Goal: Contribute content: Contribute content

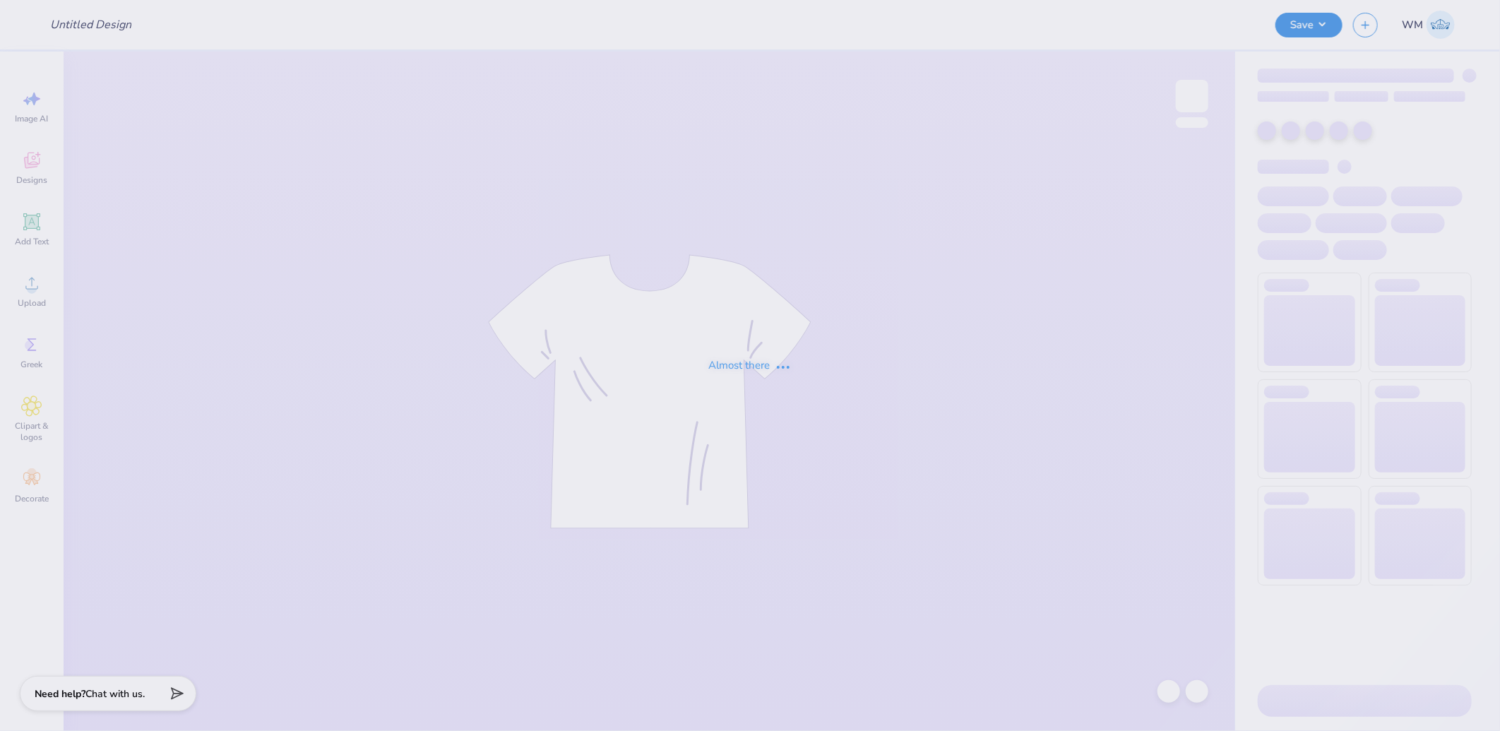
type input "[US_STATE] and [PERSON_NAME] : [PERSON_NAME]"
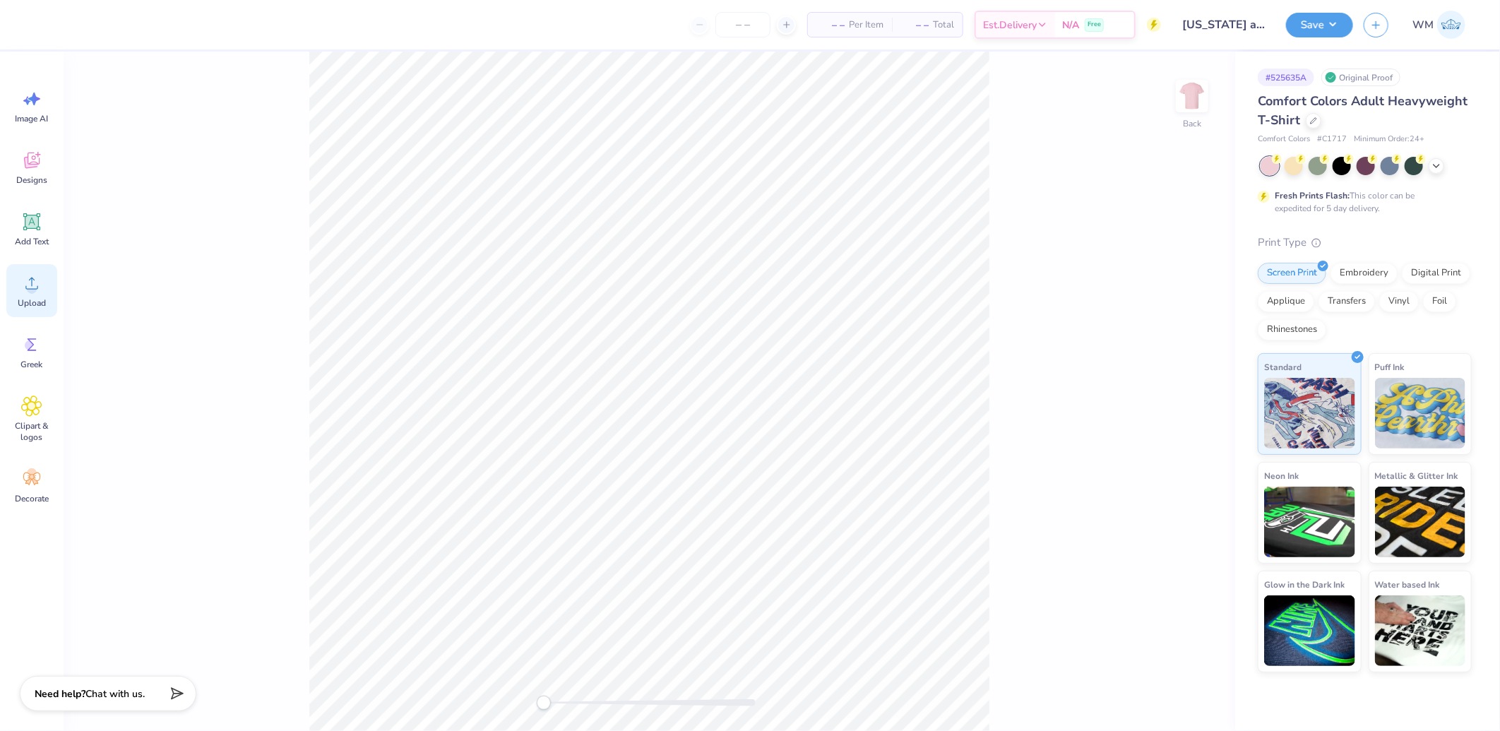
click at [37, 279] on icon at bounding box center [31, 283] width 21 height 21
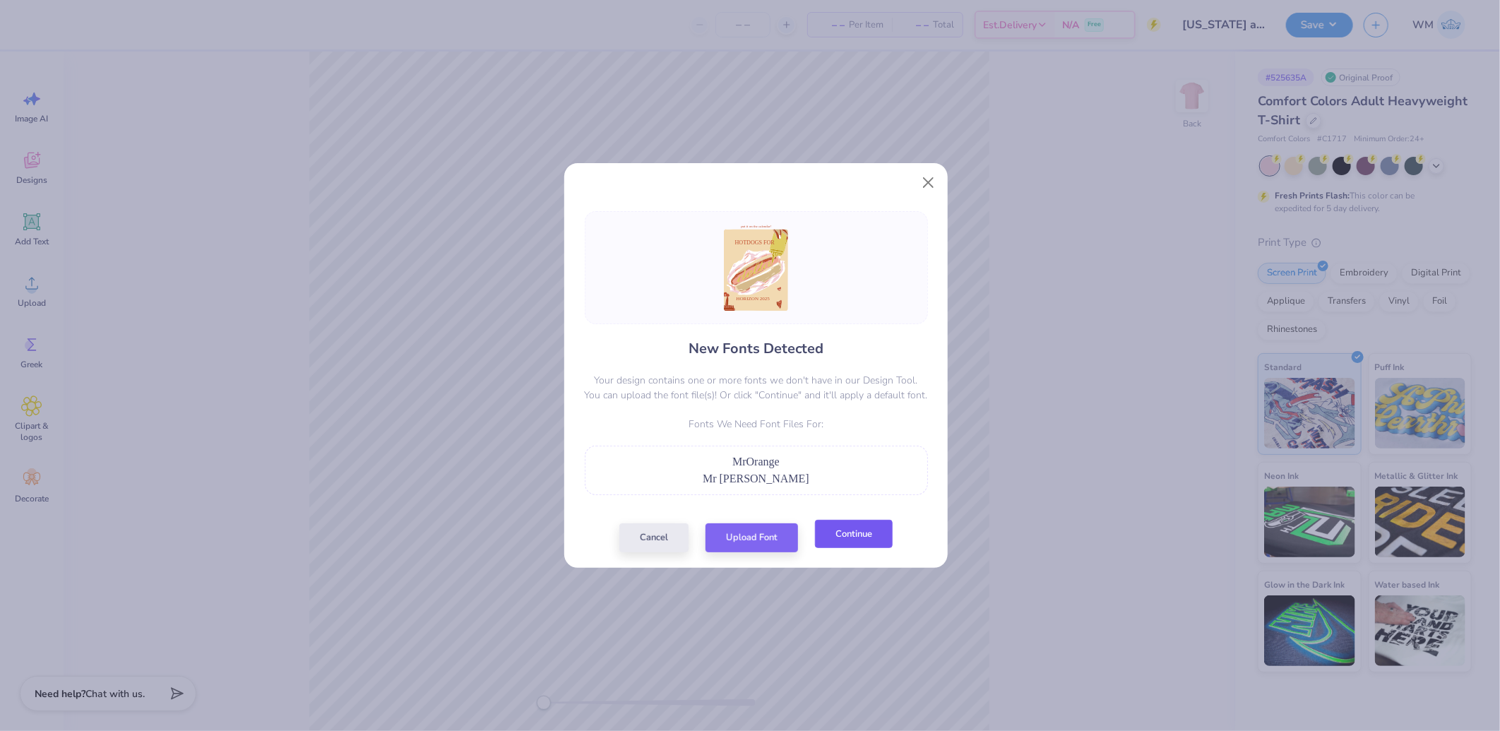
click at [841, 537] on button "Continue" at bounding box center [854, 534] width 78 height 29
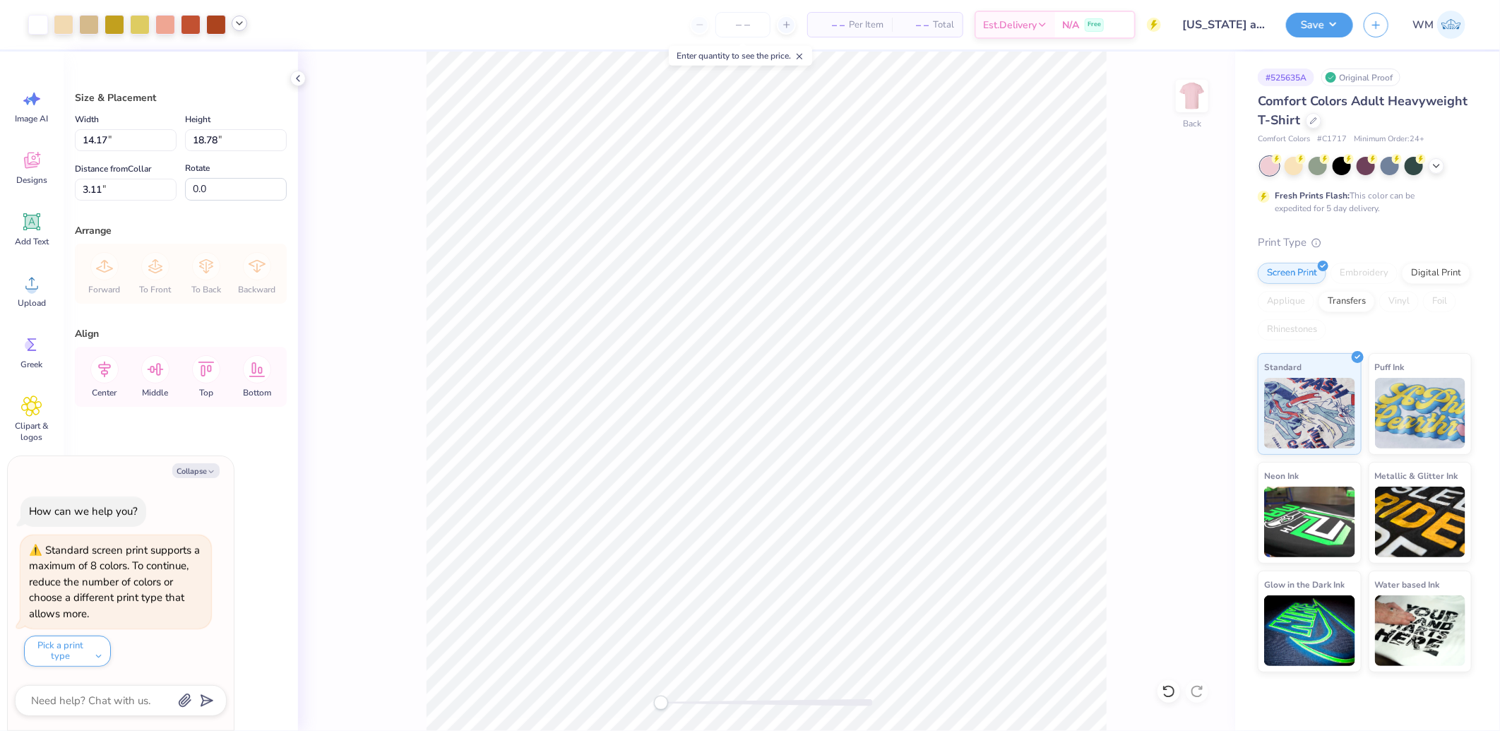
click at [241, 23] on polyline at bounding box center [240, 23] width 6 height 3
click at [318, 35] on div "– – Per Item – – Total Est. Delivery N/A Free" at bounding box center [709, 24] width 903 height 49
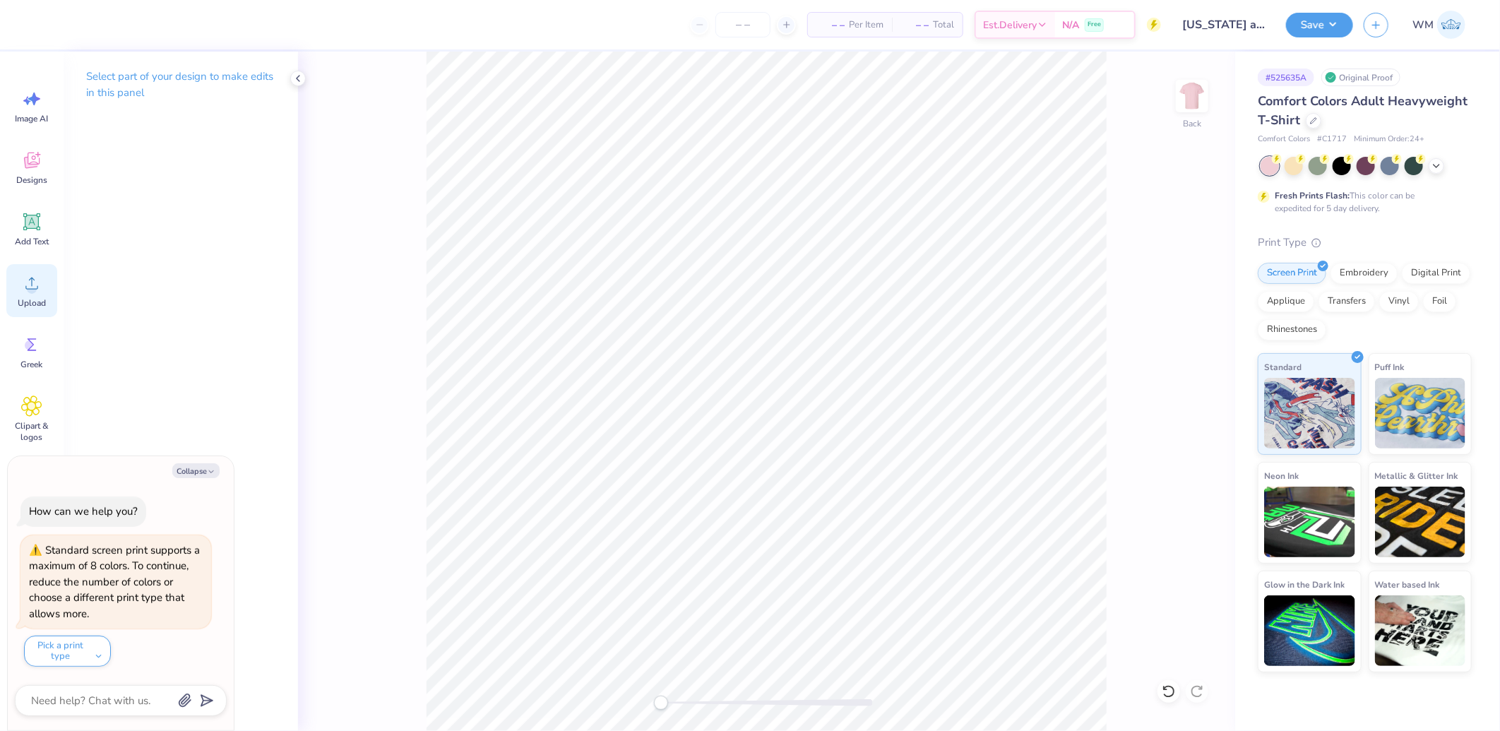
click at [38, 286] on icon at bounding box center [31, 283] width 21 height 21
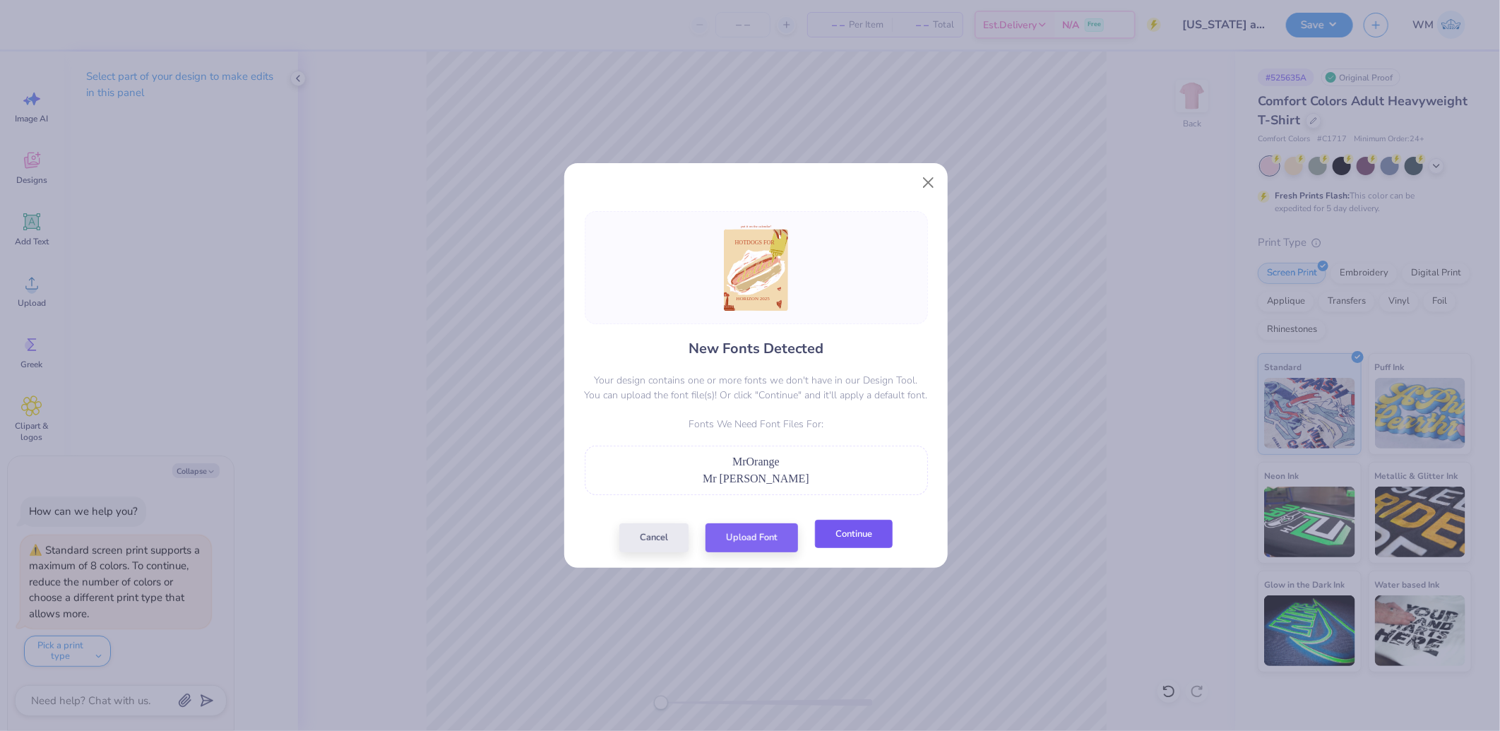
click at [855, 533] on button "Continue" at bounding box center [854, 534] width 78 height 29
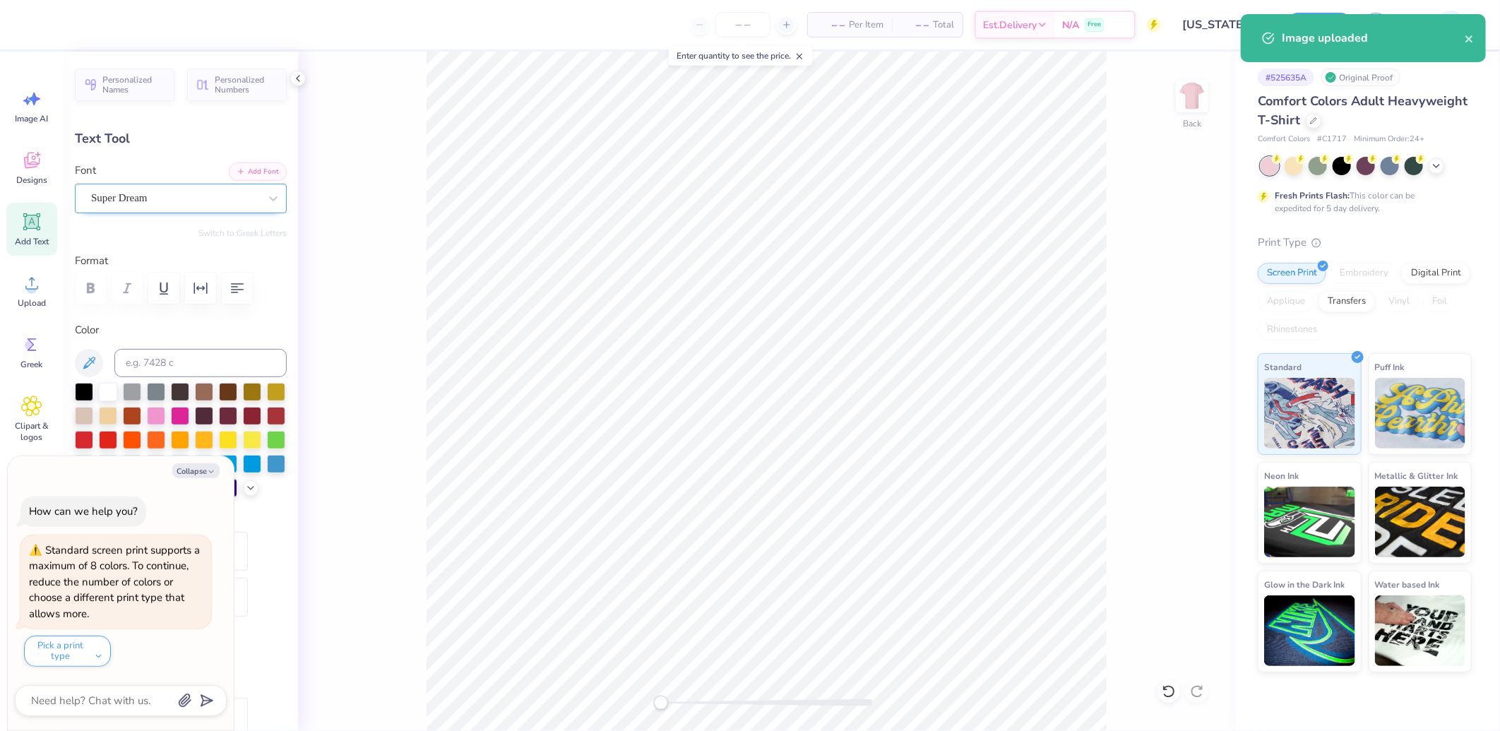
click at [132, 206] on div "Super Dream" at bounding box center [175, 198] width 171 height 22
type textarea "x"
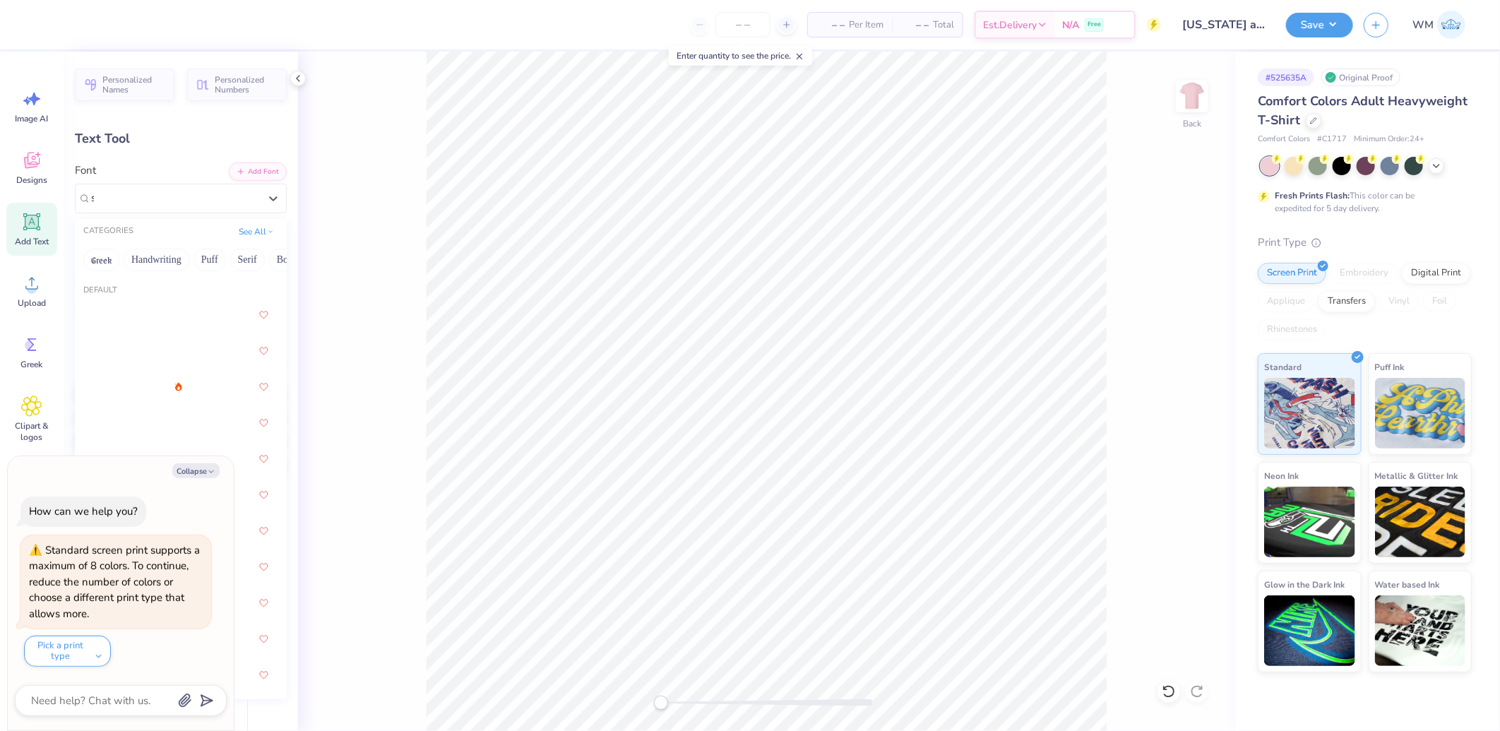
type input "se"
type textarea "x"
click at [107, 426] on span "FreeSerif" at bounding box center [111, 423] width 37 height 15
type input "seri"
type textarea "x"
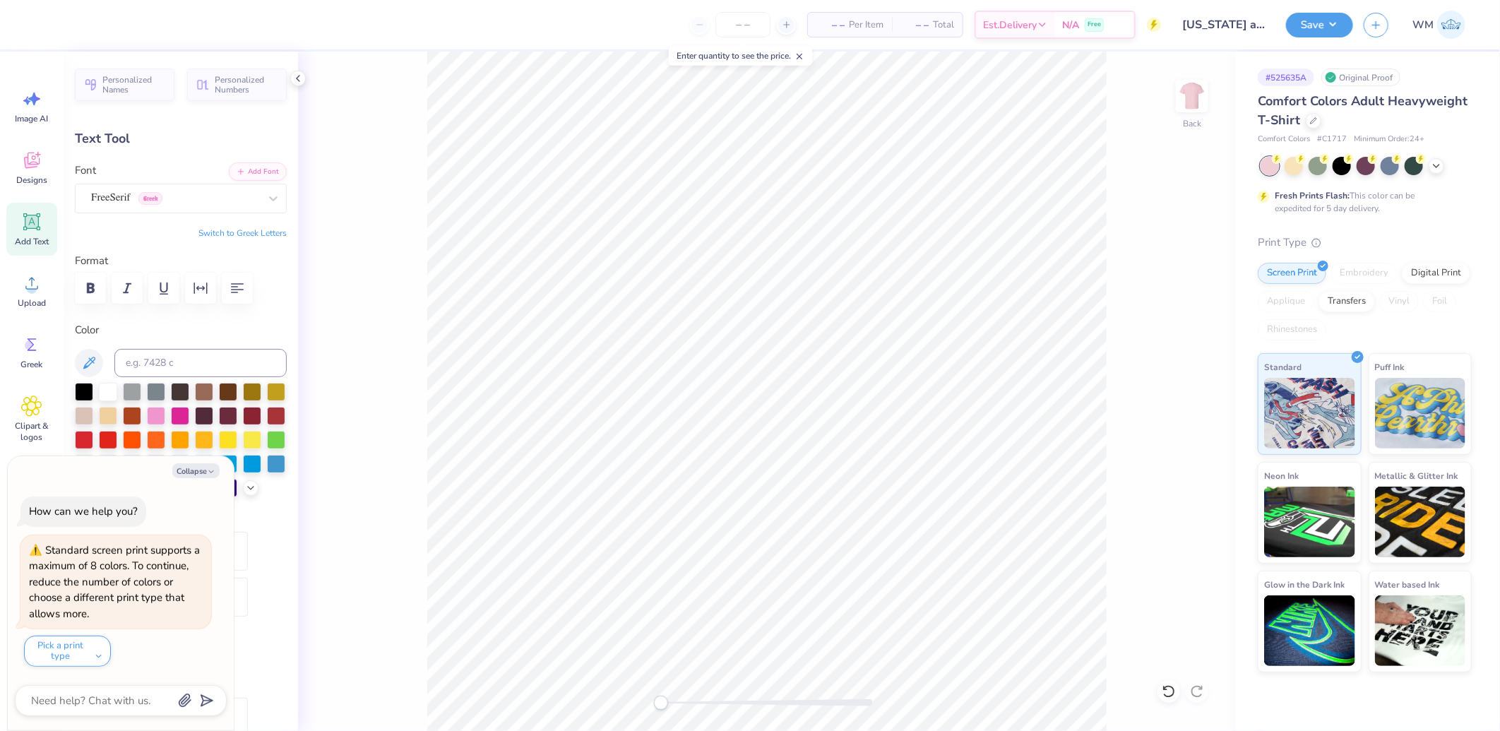
type textarea "x"
click at [205, 287] on icon "button" at bounding box center [200, 288] width 17 height 17
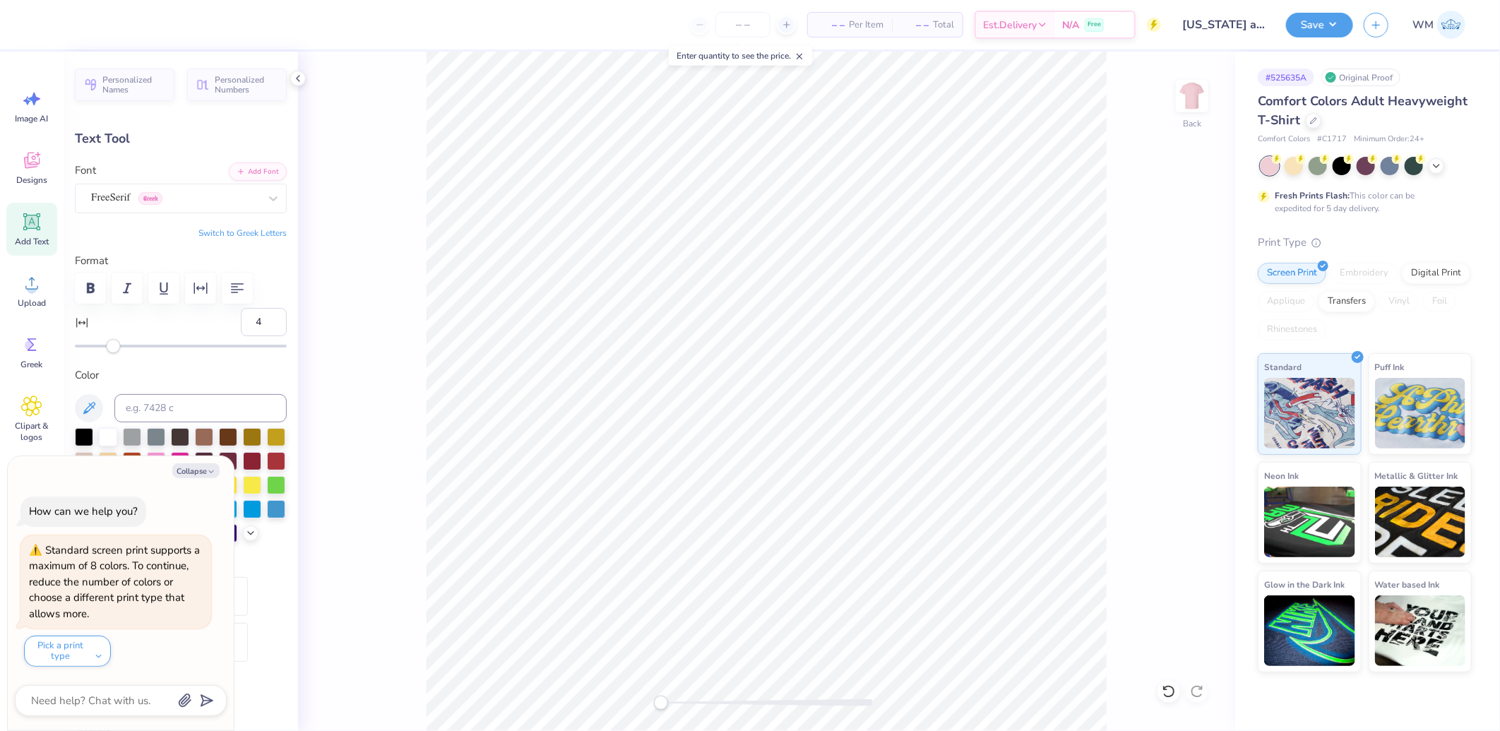
type input "5"
drag, startPoint x: 106, startPoint y: 345, endPoint x: 116, endPoint y: 345, distance: 9.9
click at [116, 345] on div "Accessibility label" at bounding box center [113, 346] width 14 height 14
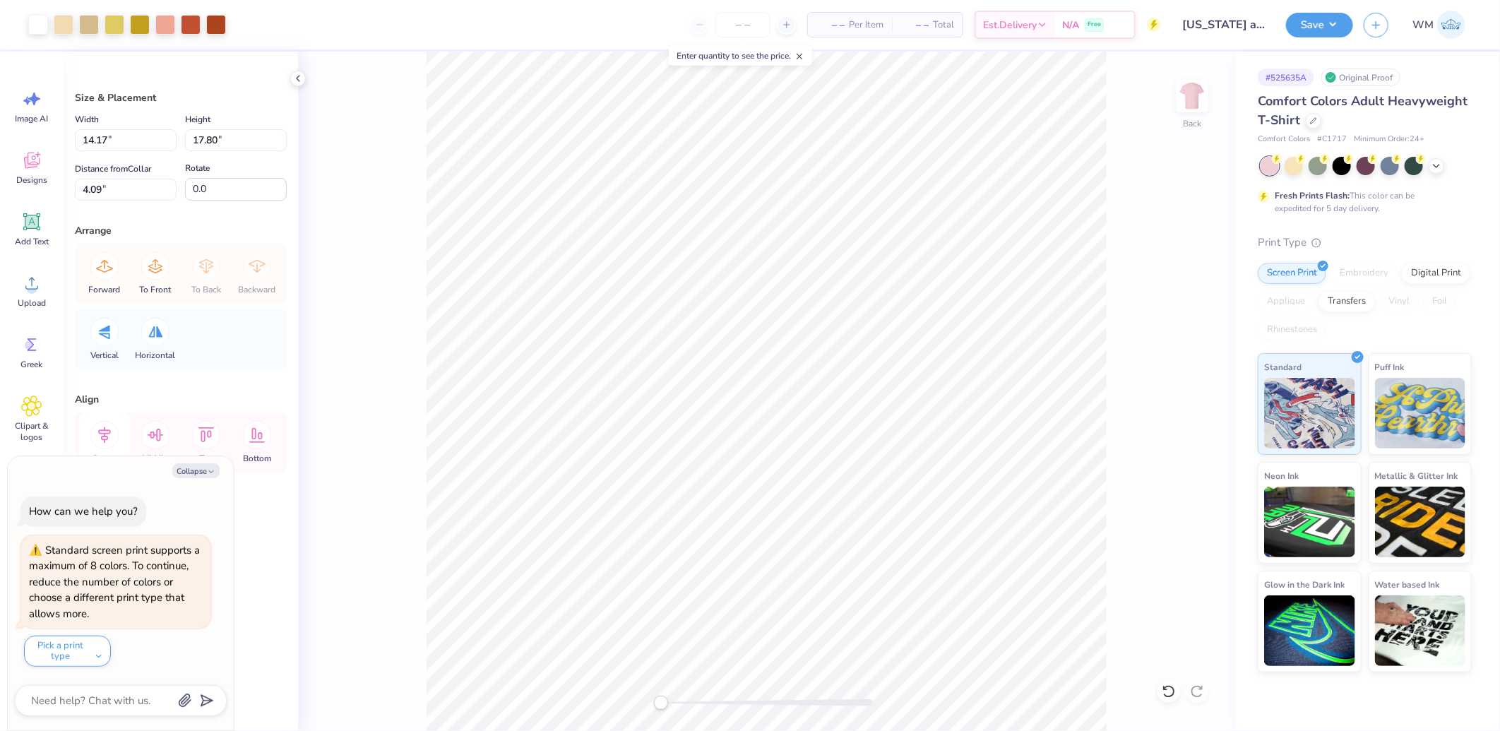
click at [107, 432] on icon at bounding box center [104, 435] width 28 height 28
click at [202, 475] on button "Collapse" at bounding box center [195, 470] width 47 height 15
type textarea "x"
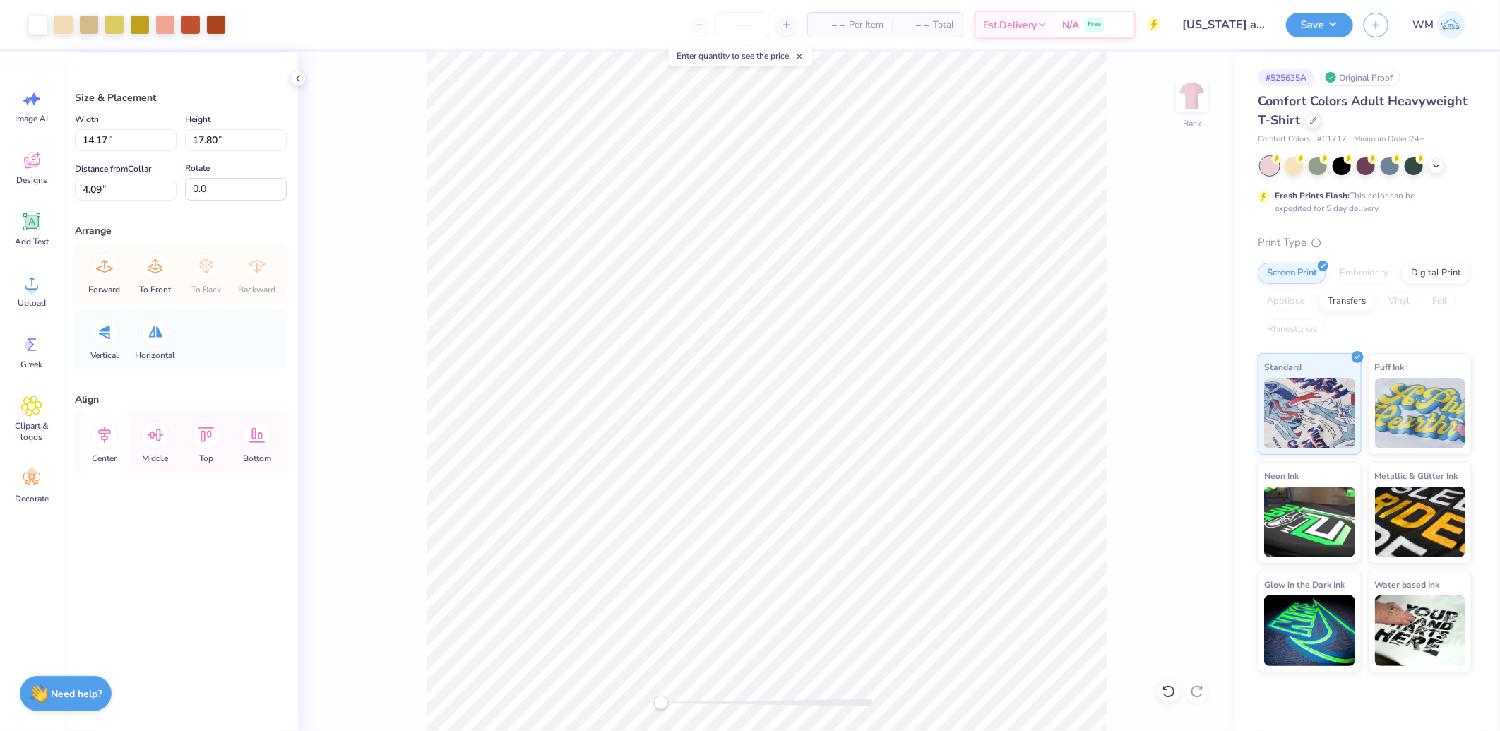
click at [104, 438] on icon at bounding box center [104, 435] width 28 height 28
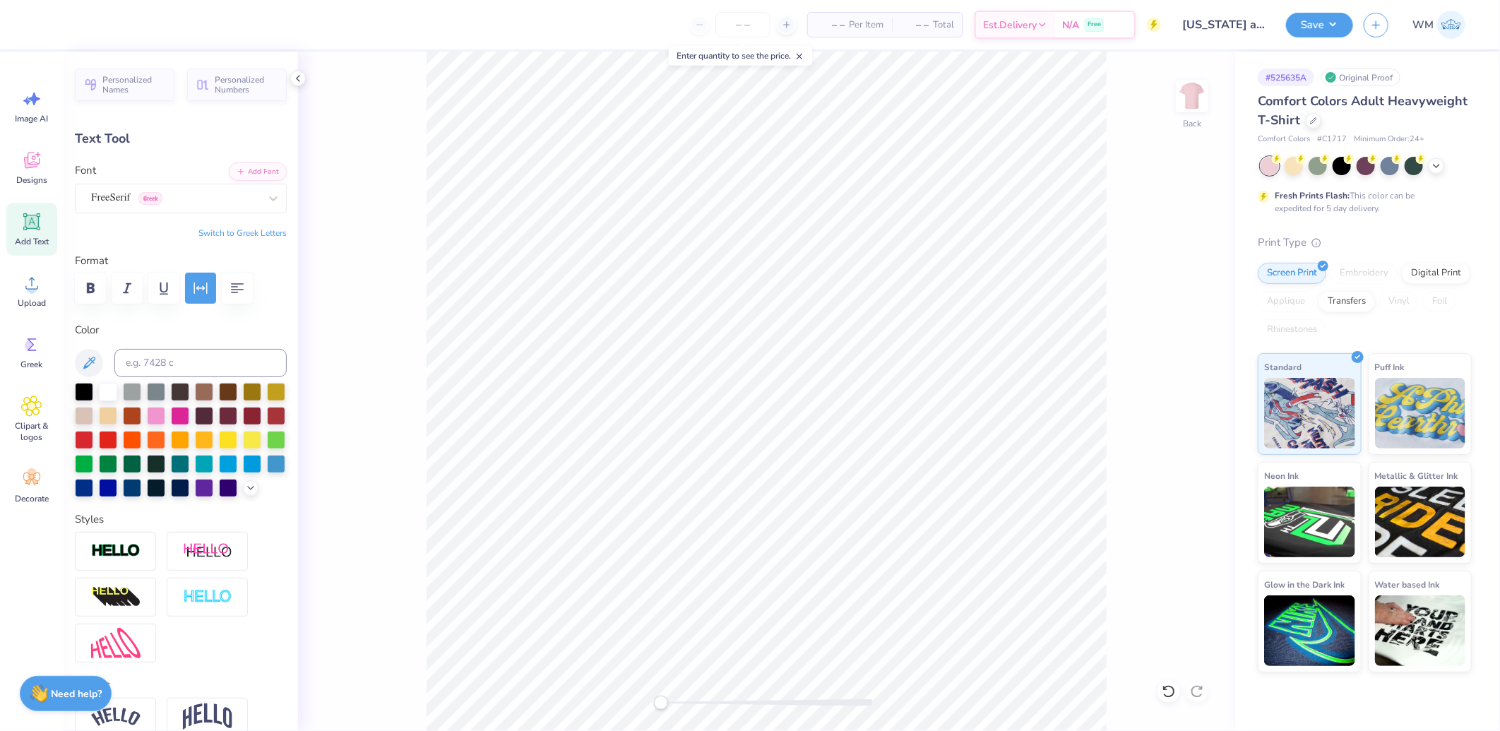
scroll to position [459, 0]
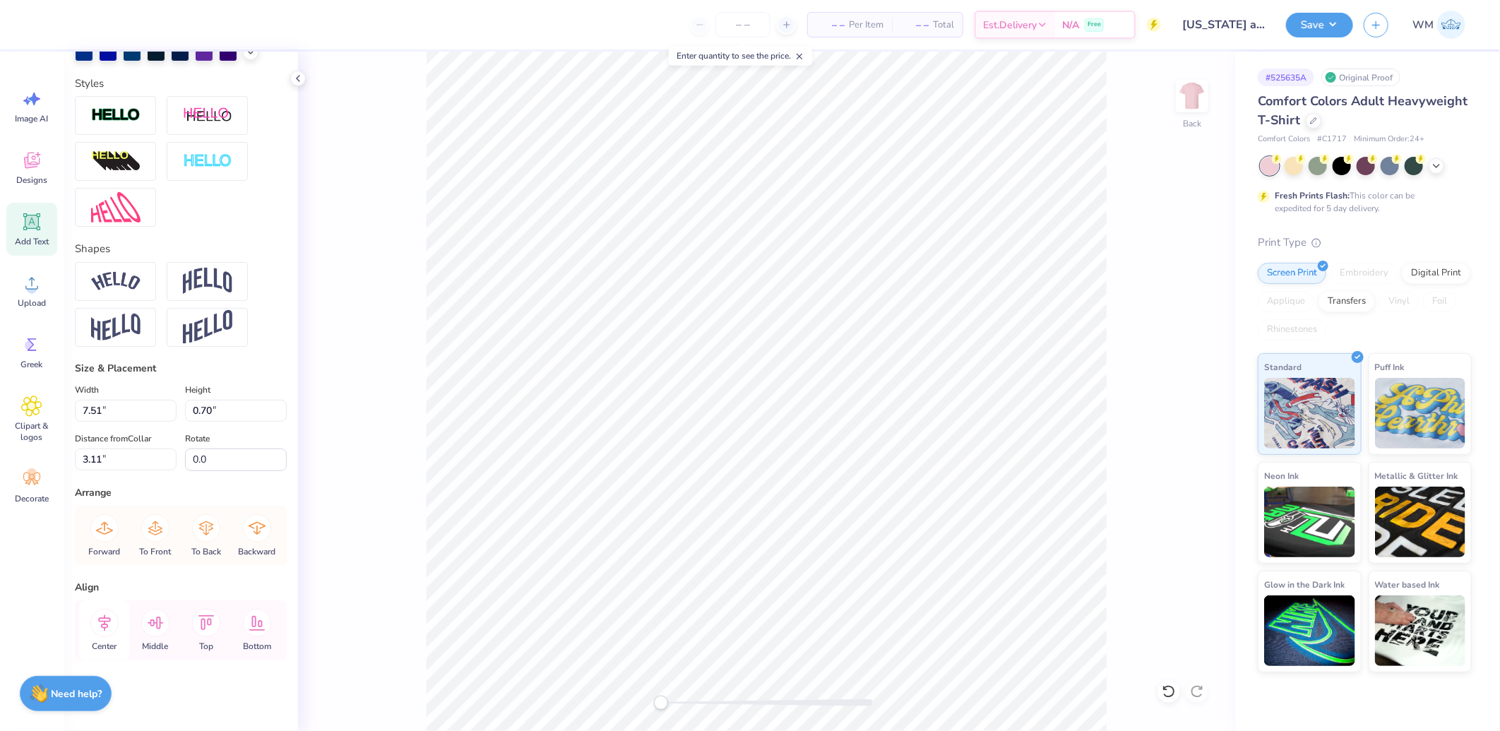
click at [102, 619] on icon at bounding box center [104, 623] width 28 height 28
type input "7.97"
type input "0.96"
type input "6.52"
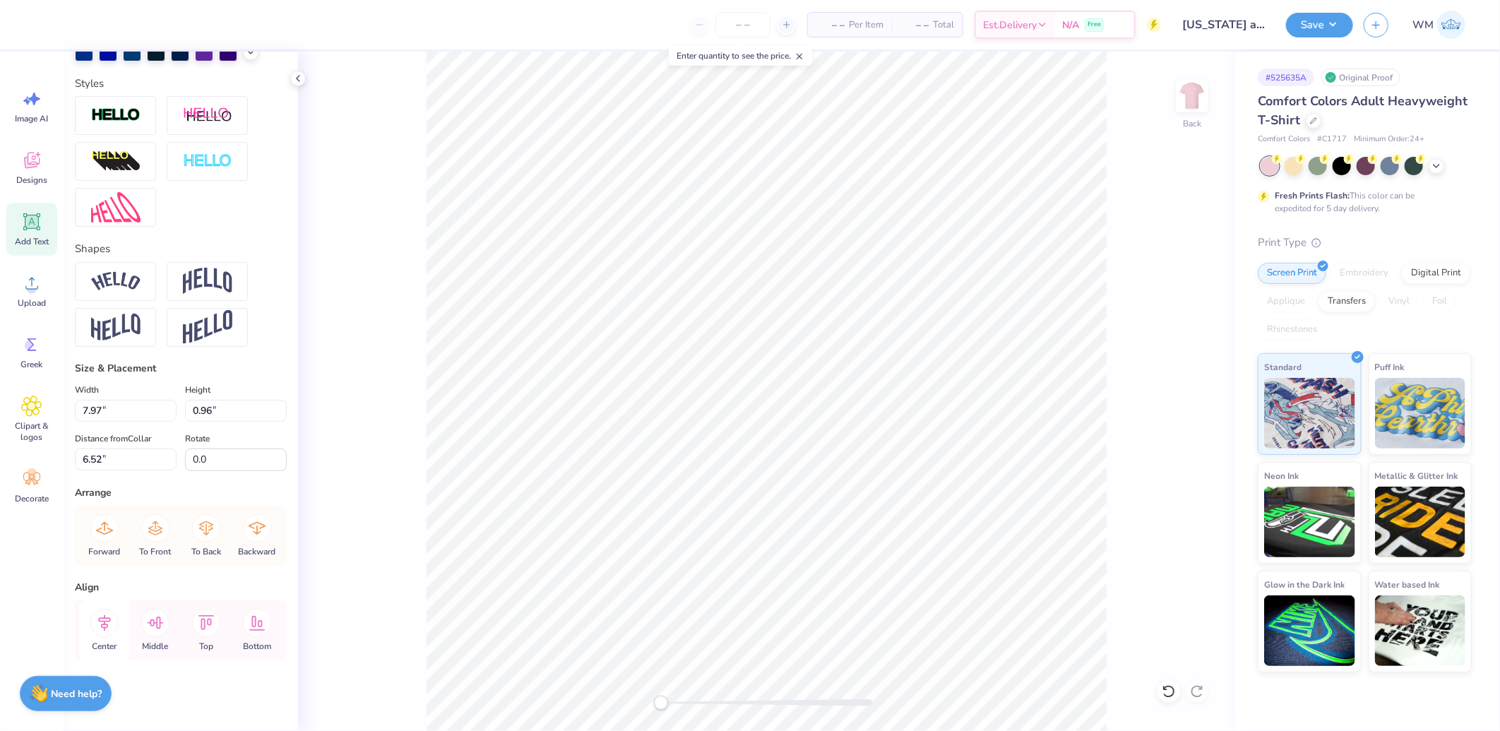
click at [105, 619] on icon at bounding box center [104, 623] width 28 height 28
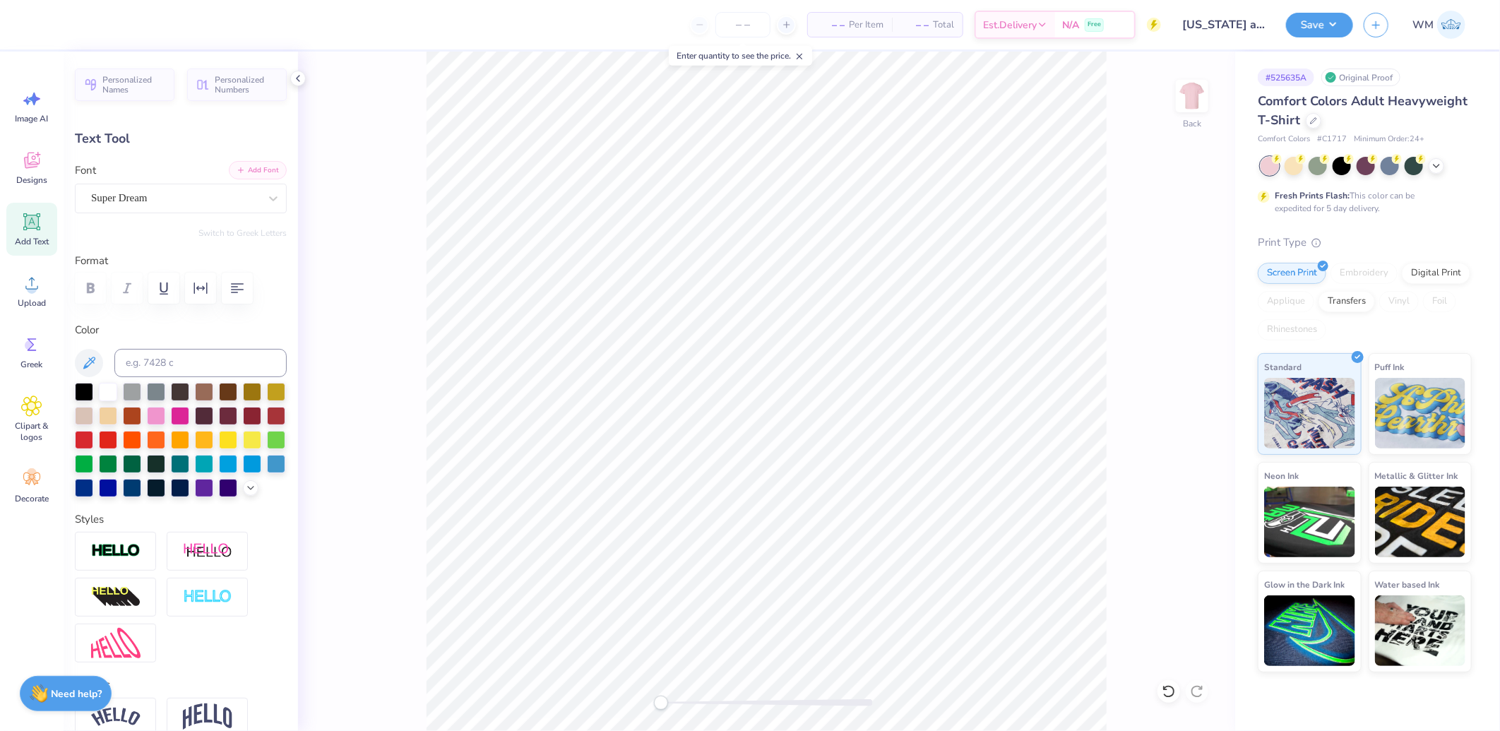
click at [242, 173] on button "Add Font" at bounding box center [258, 170] width 58 height 18
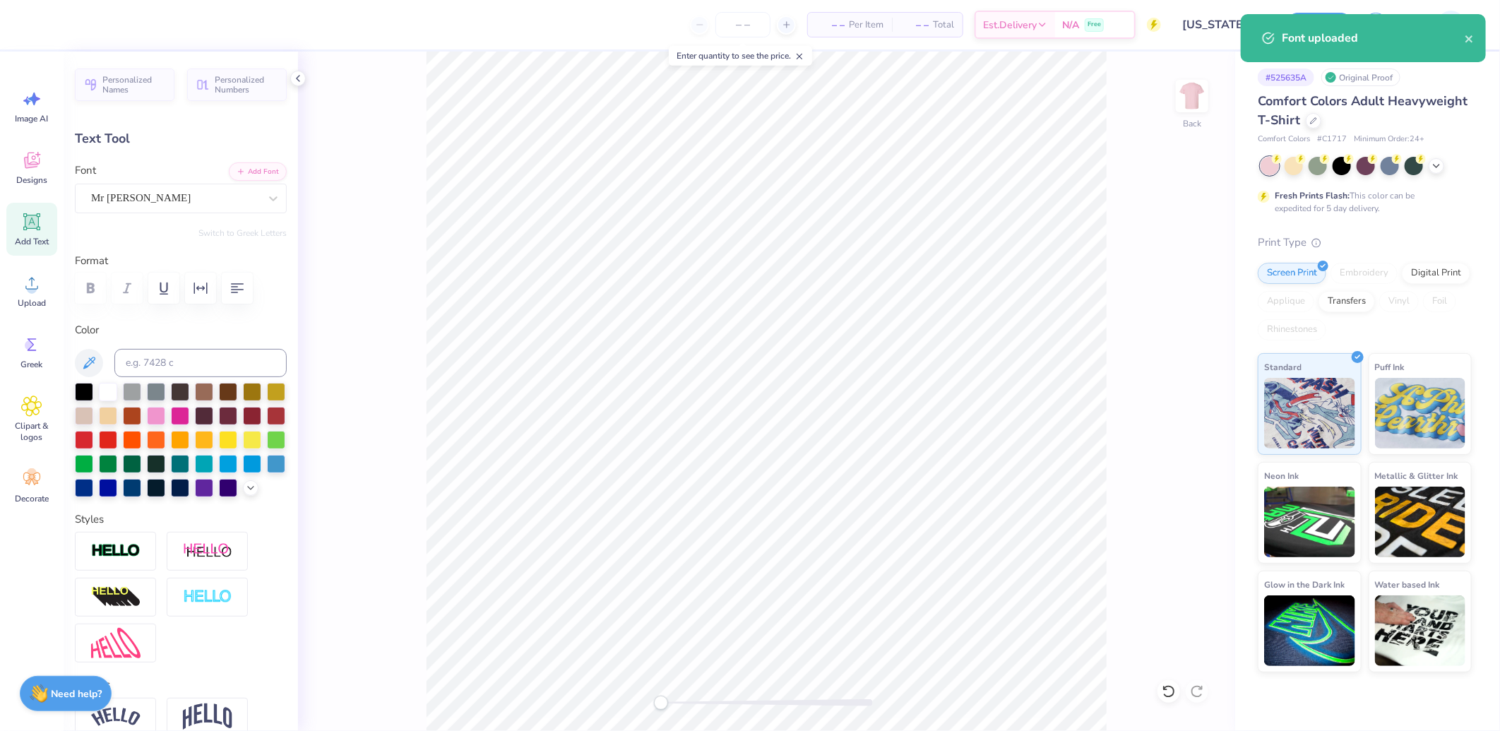
type input "7.34"
type input "0.83"
type input "18.84"
click at [245, 172] on button "Add Font" at bounding box center [258, 170] width 58 height 18
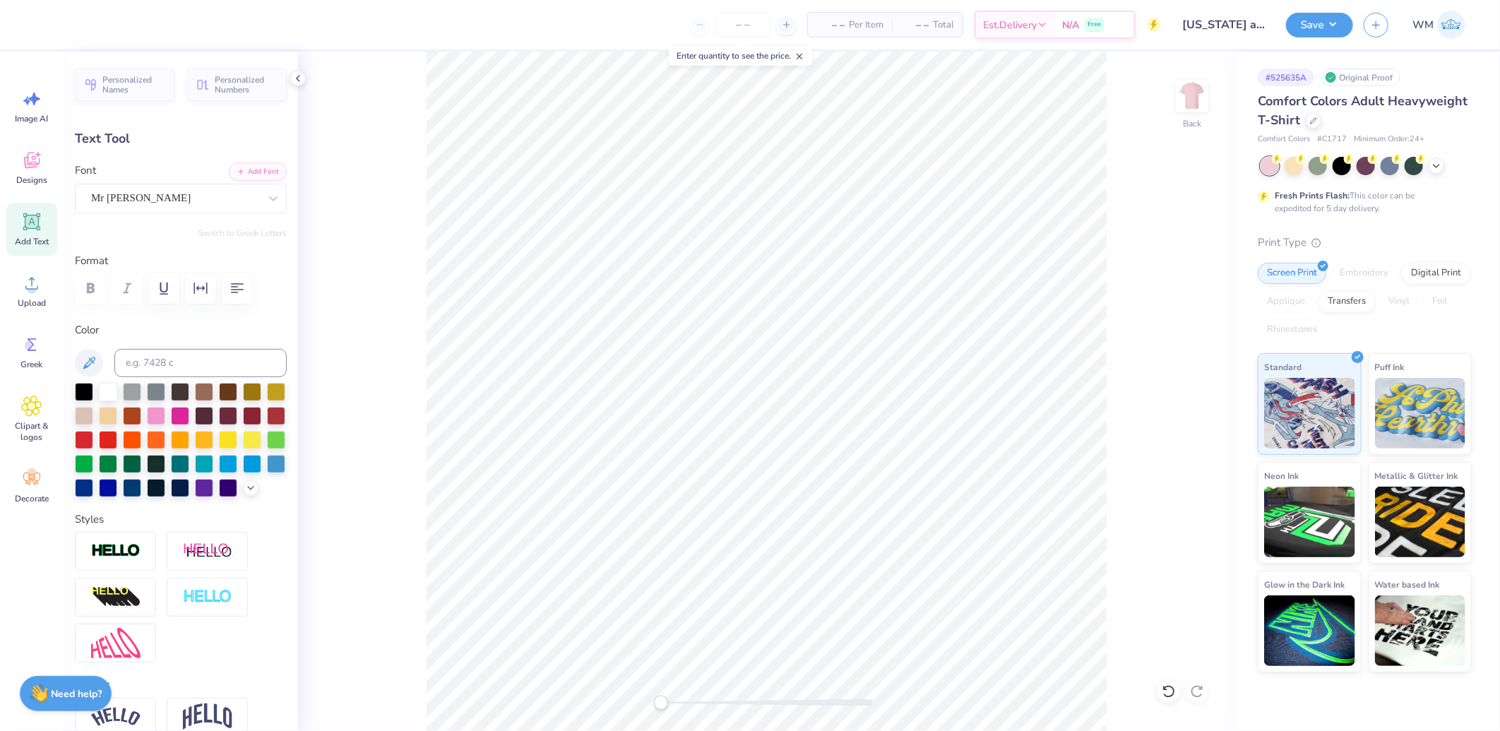
scroll to position [459, 0]
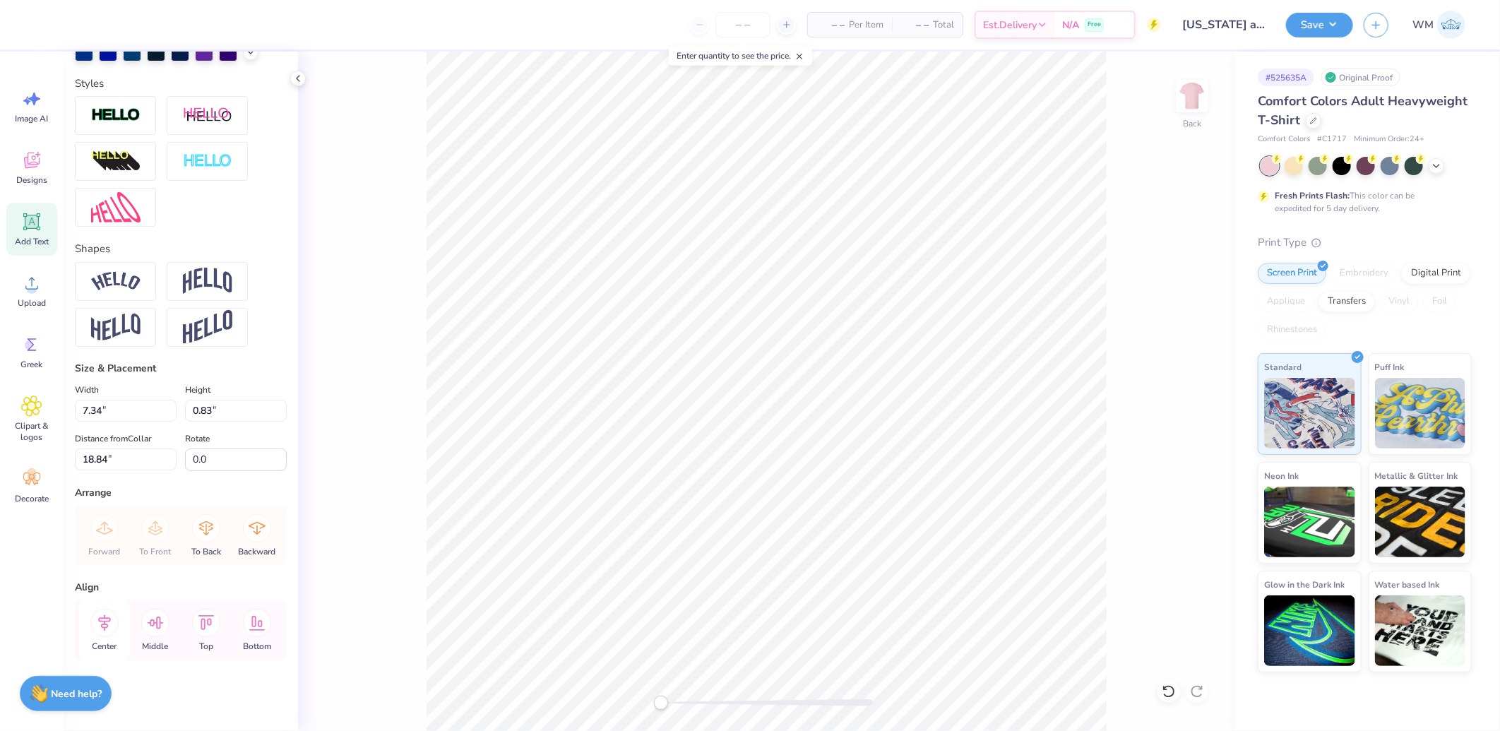
click at [102, 624] on icon at bounding box center [104, 623] width 28 height 28
type input "9.02"
type input "1.11"
type input "6.53"
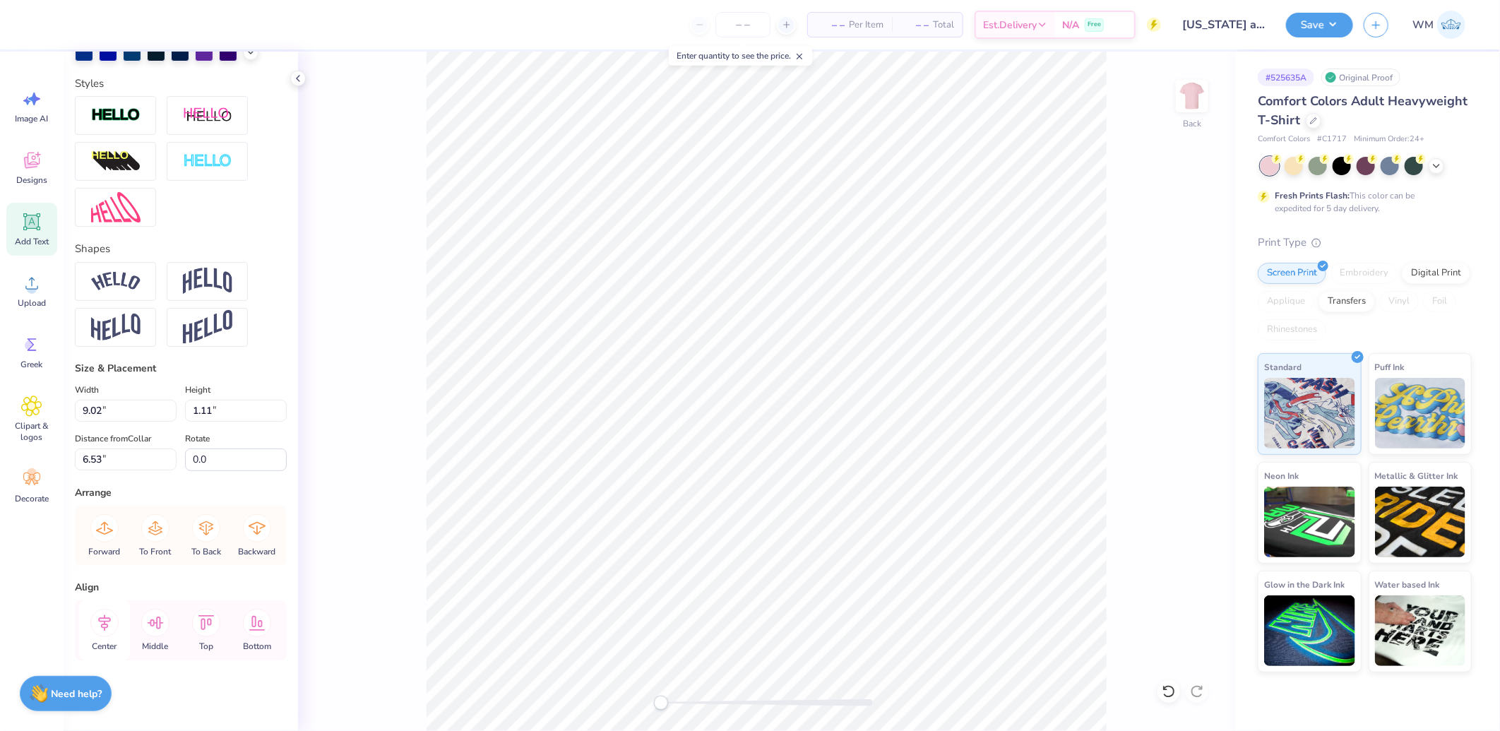
click at [102, 617] on icon at bounding box center [104, 623] width 28 height 28
type input "11.19"
type input "1.38"
type input "6.26"
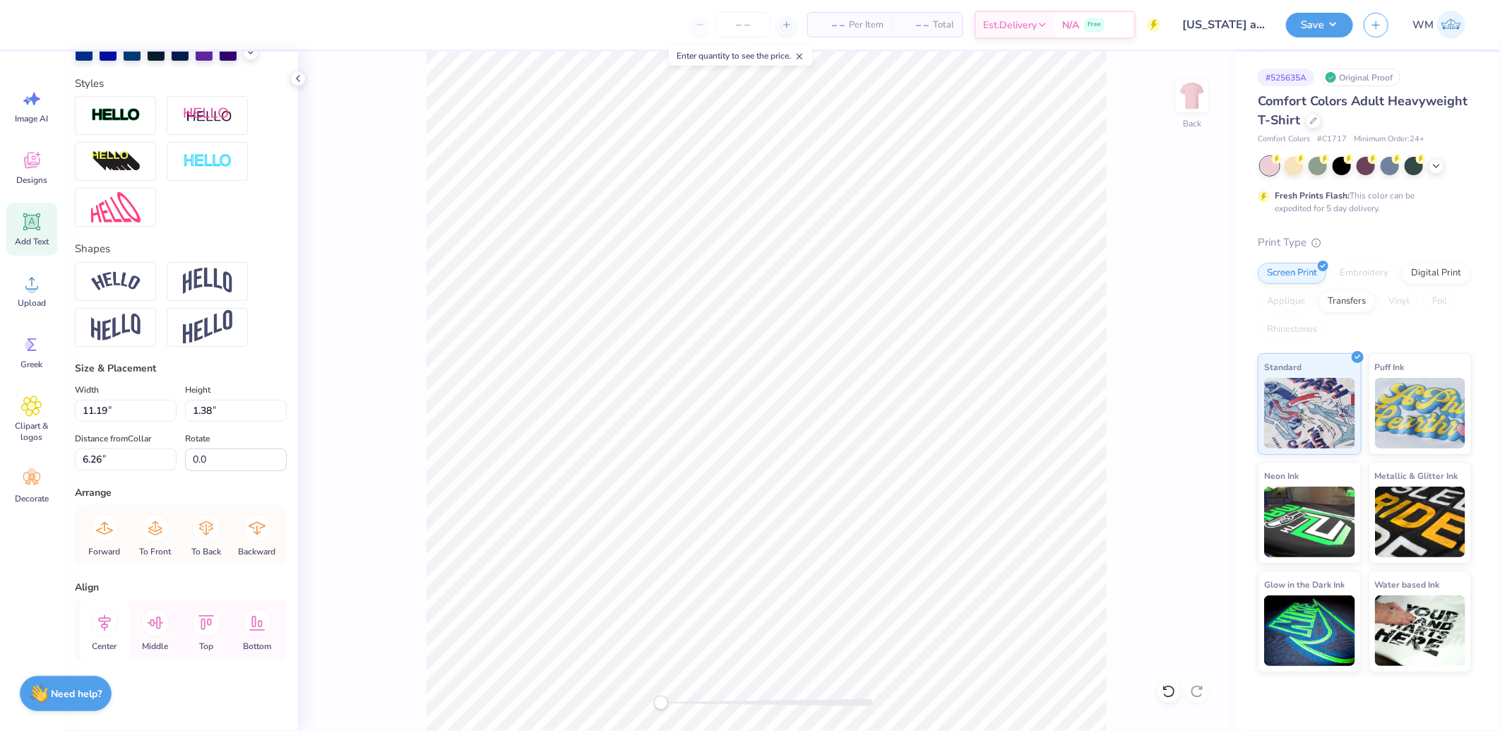
click at [105, 626] on icon at bounding box center [104, 623] width 28 height 28
type input "8.60"
type input "1.03"
type input "18.82"
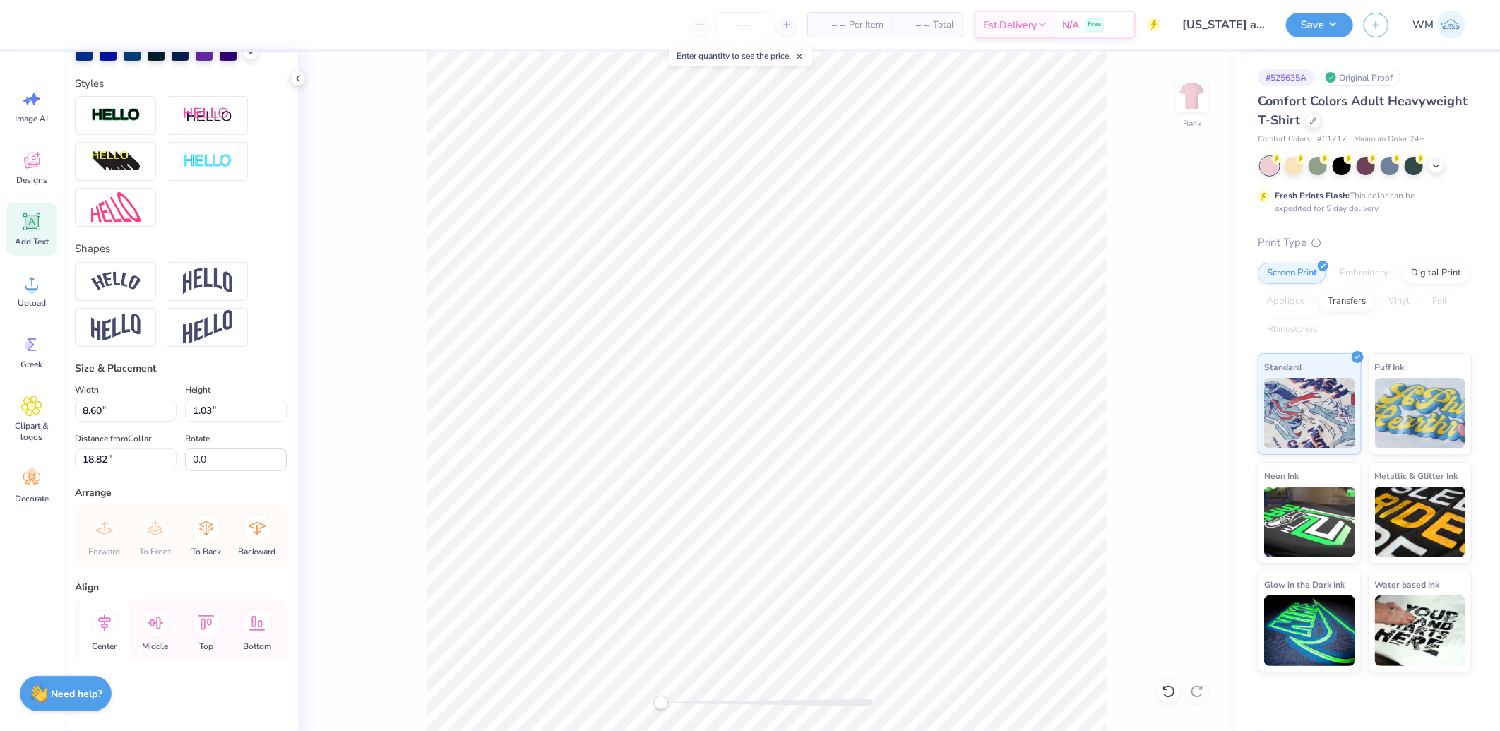
click at [107, 624] on icon at bounding box center [104, 623] width 28 height 28
type input "11.19"
type input "1.38"
type input "6.26"
click at [120, 408] on input "11.19" at bounding box center [126, 411] width 102 height 22
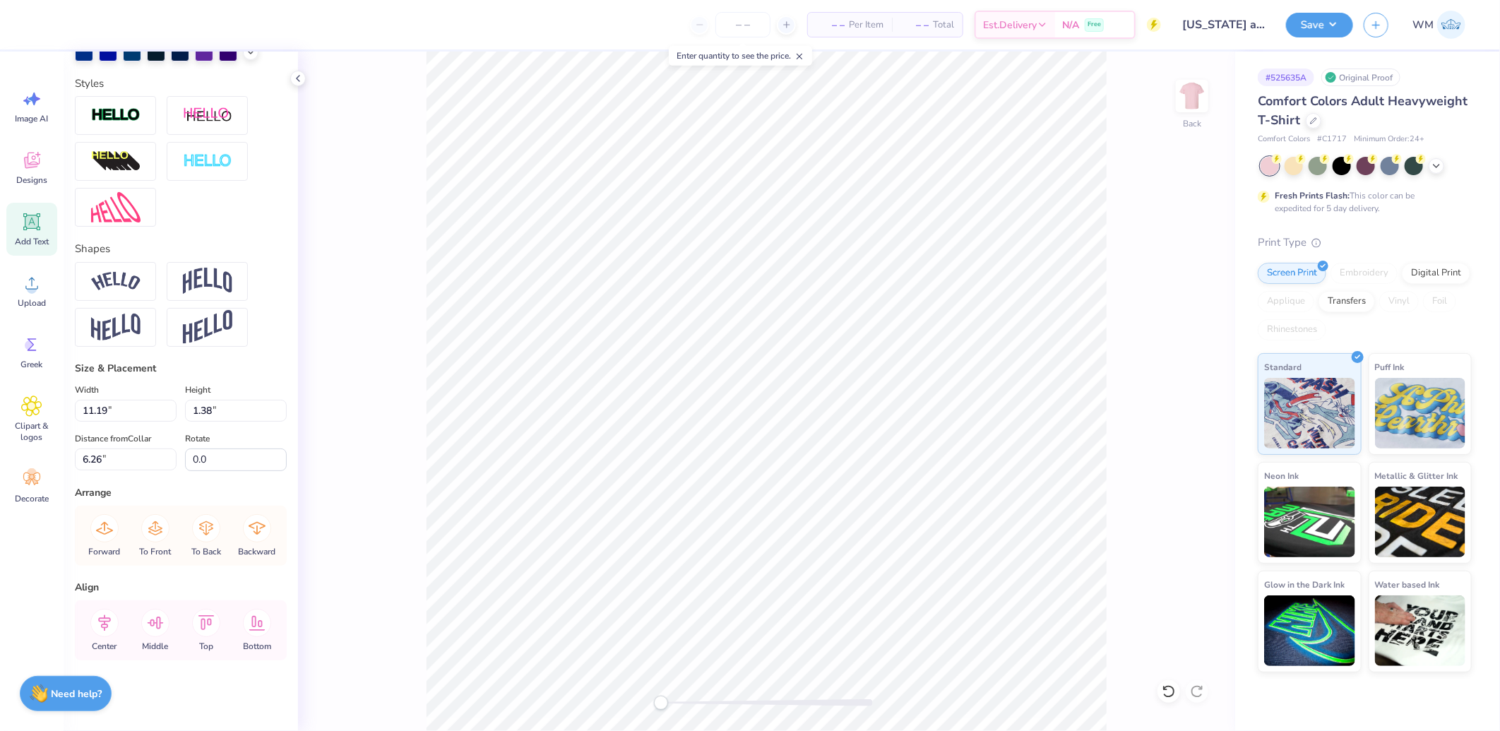
type input "8.60"
type input "1.03"
type input "18.82"
type input "9.75"
type input "1.16"
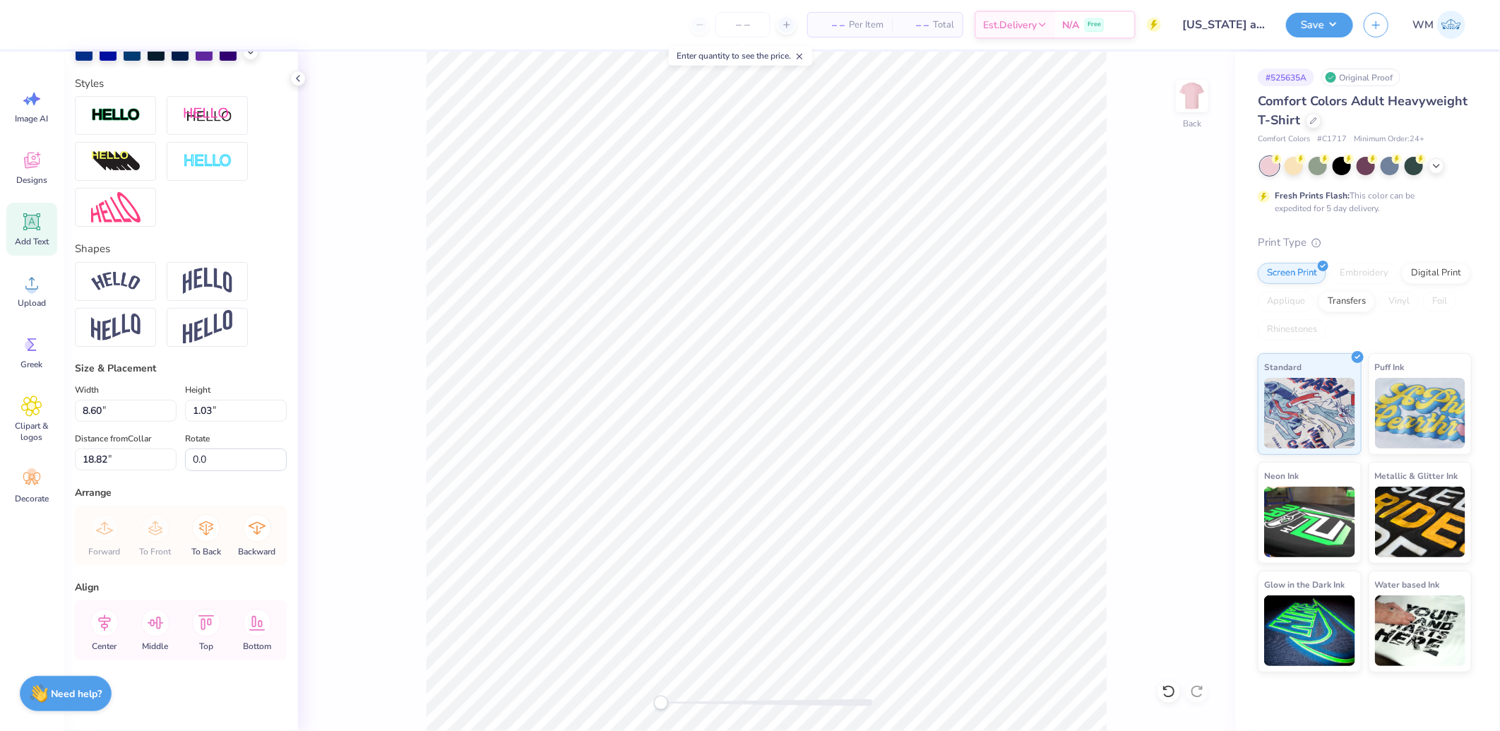
type input "18.68"
click at [103, 625] on icon at bounding box center [104, 622] width 13 height 16
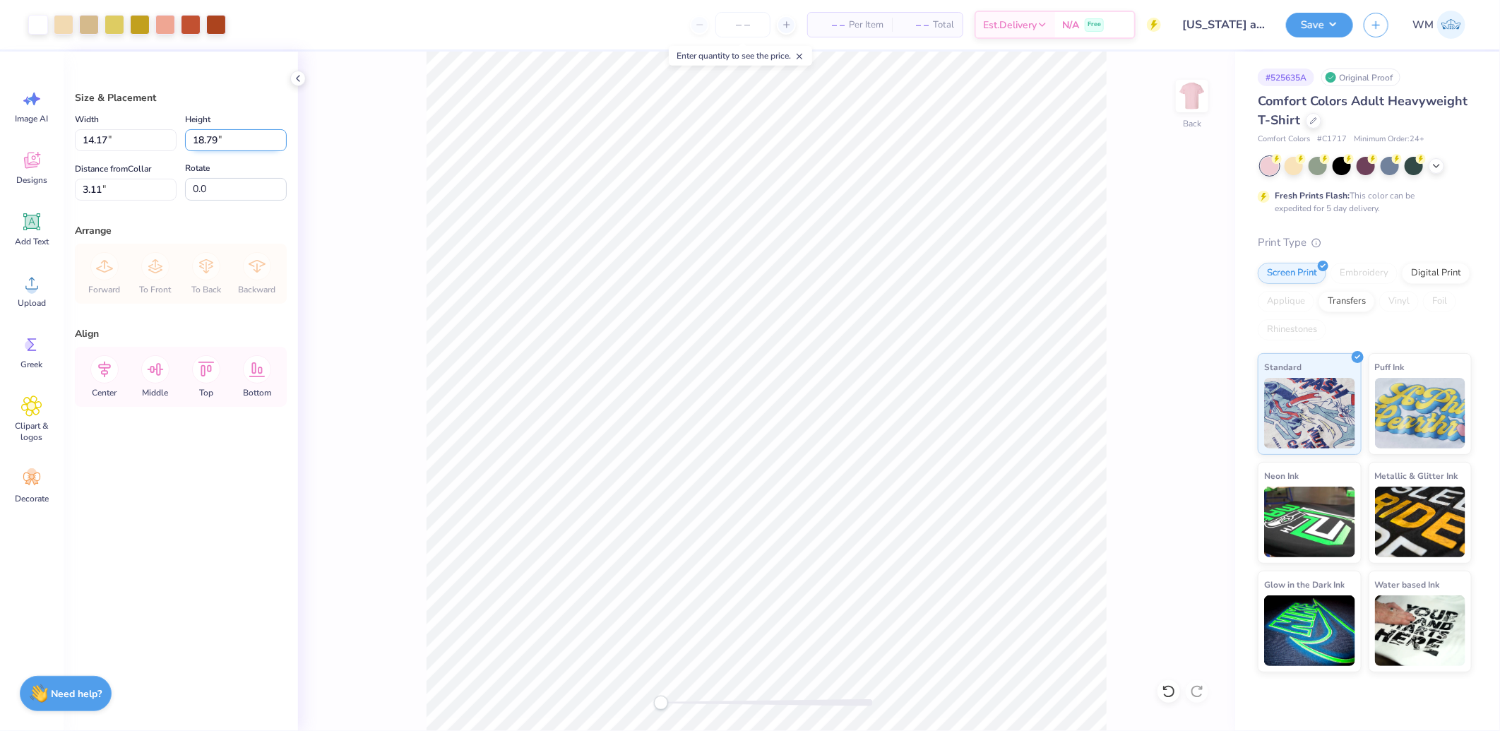
click at [243, 137] on input "18.79" at bounding box center [236, 140] width 102 height 22
type input "14"
type input "10.56"
type input "14.00"
click at [117, 189] on input "5.50" at bounding box center [126, 190] width 102 height 22
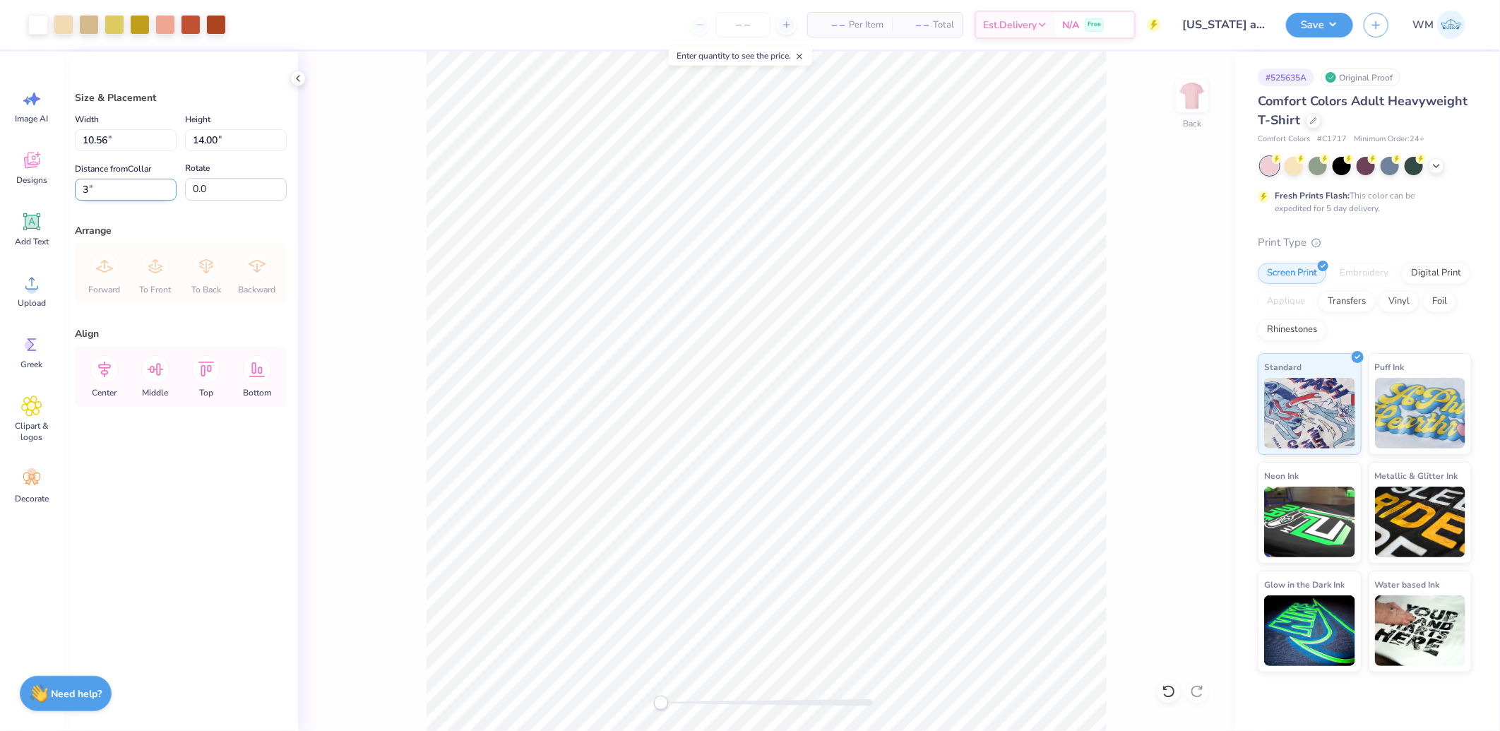
type input "3.00"
click at [117, 195] on input "3.00" at bounding box center [126, 190] width 102 height 22
type input "2.00"
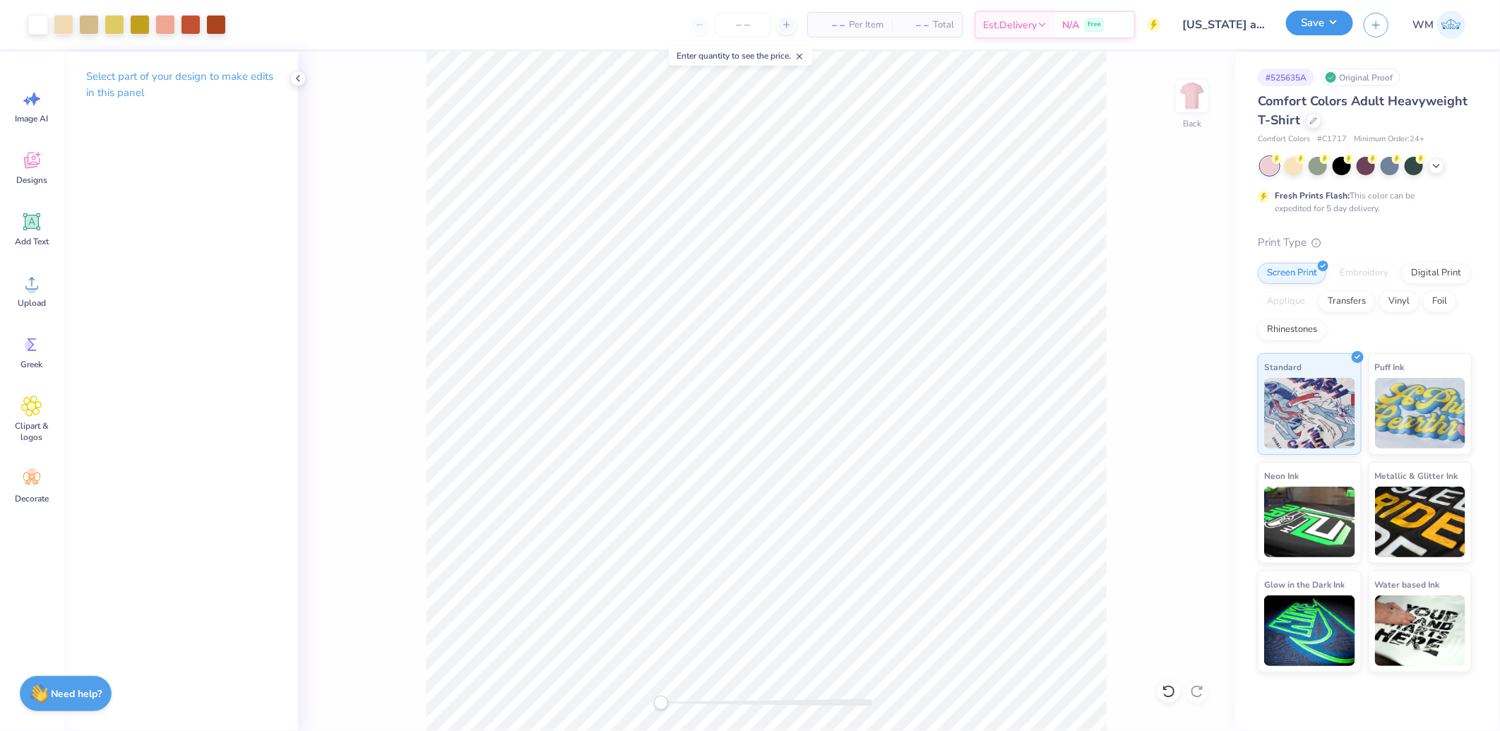
click at [1328, 24] on button "Save" at bounding box center [1319, 23] width 67 height 25
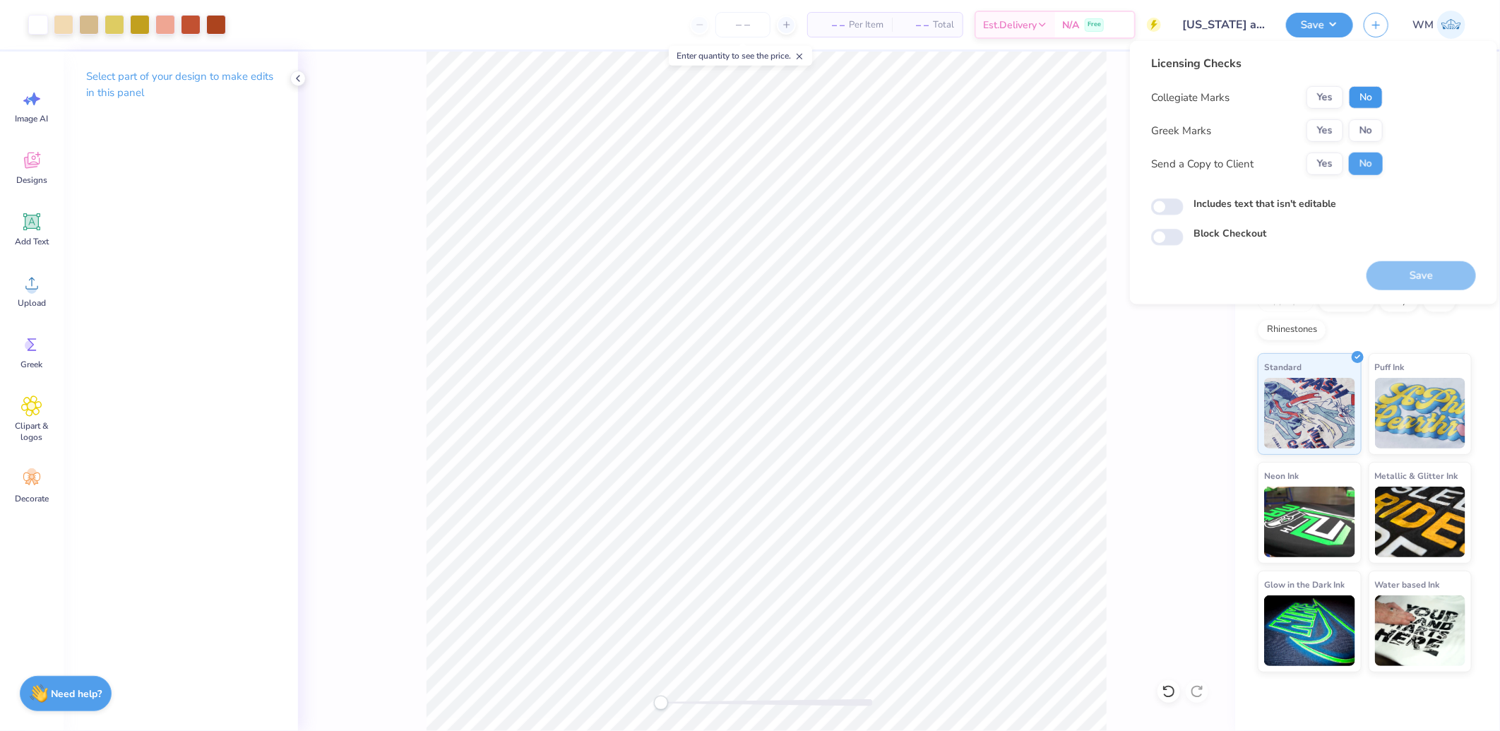
click at [1365, 93] on button "No" at bounding box center [1366, 97] width 34 height 23
click at [1331, 126] on button "Yes" at bounding box center [1325, 130] width 37 height 23
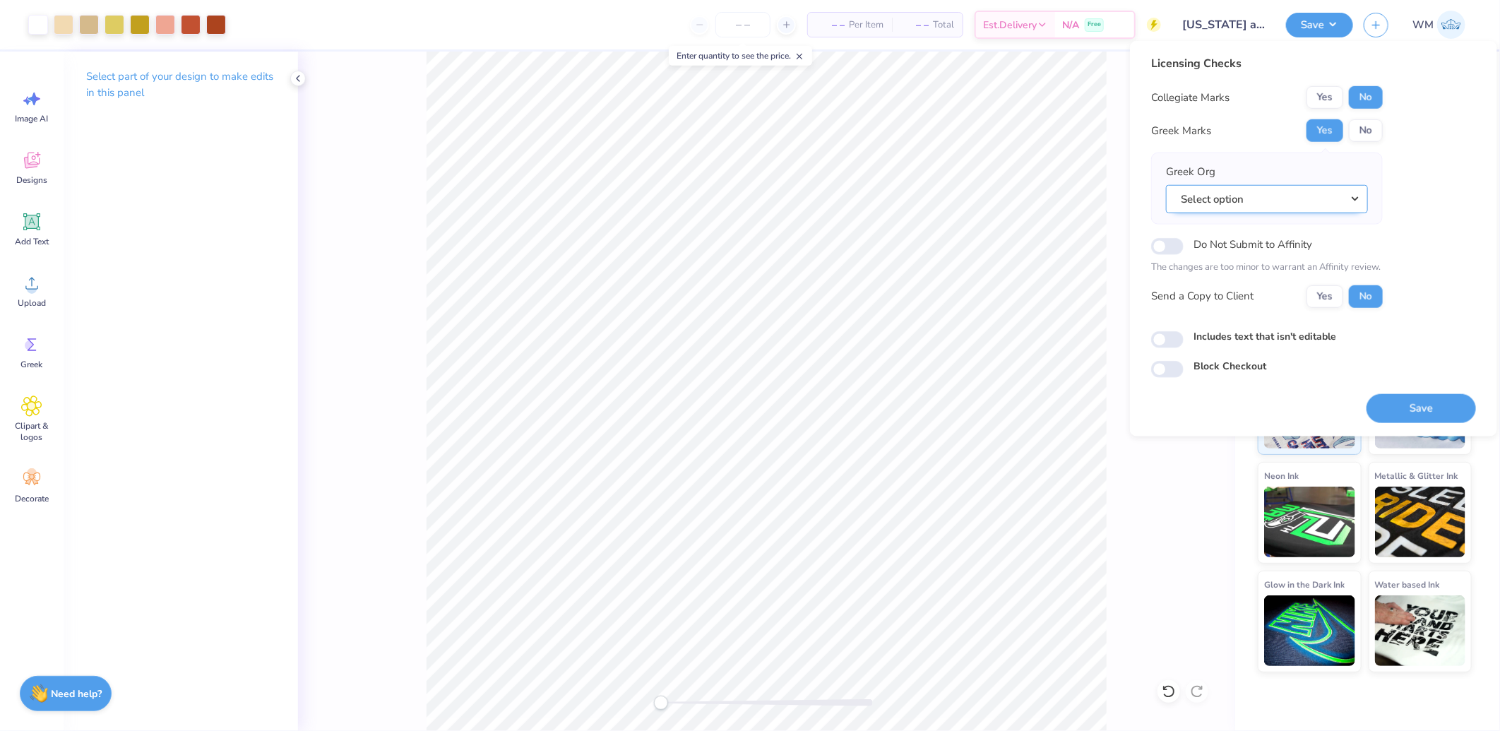
click at [1257, 194] on button "Select option" at bounding box center [1267, 198] width 202 height 29
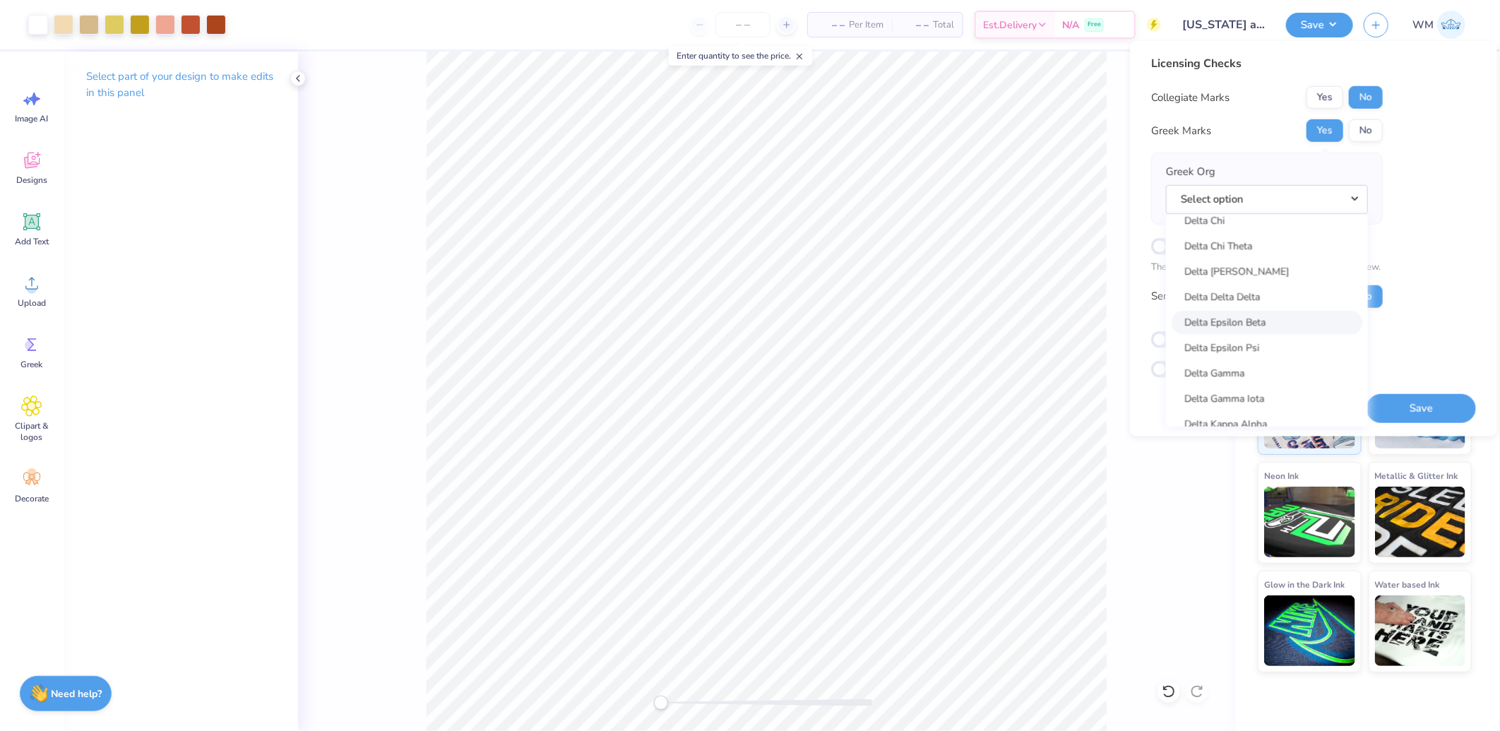
scroll to position [3007, 0]
click at [1251, 323] on link "Delta" at bounding box center [1267, 326] width 191 height 23
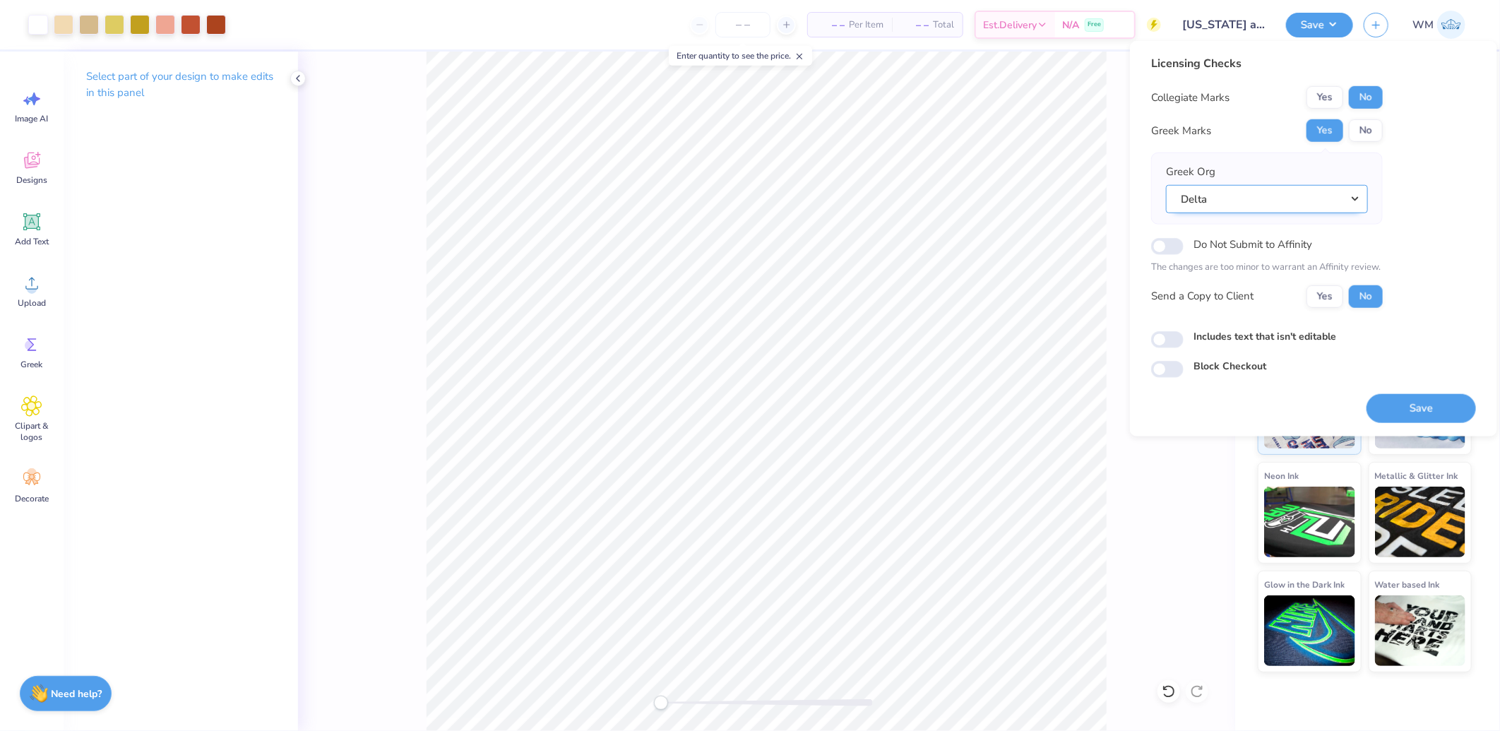
click at [1283, 203] on button "Delta" at bounding box center [1267, 198] width 202 height 29
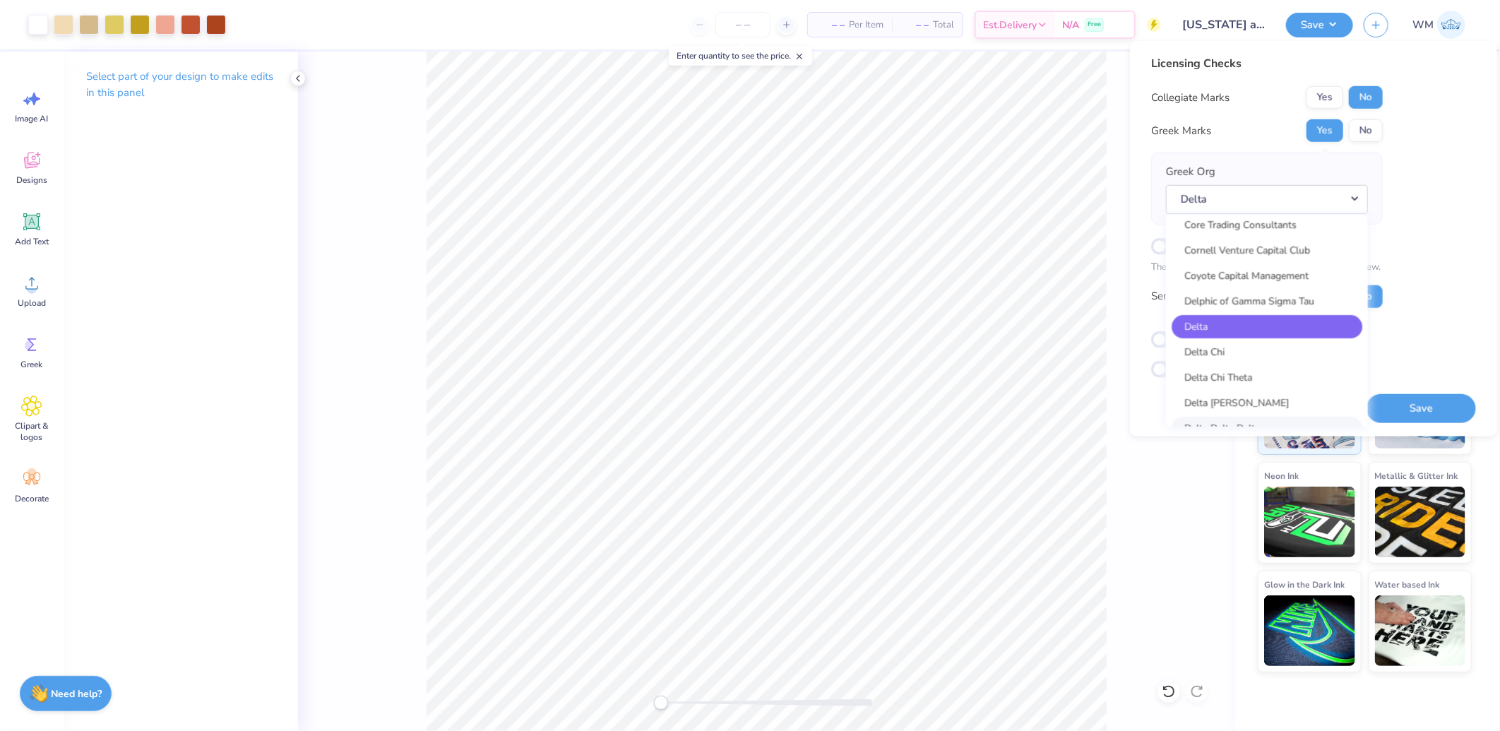
click at [1232, 424] on link "Delta Delta Delta" at bounding box center [1267, 428] width 191 height 23
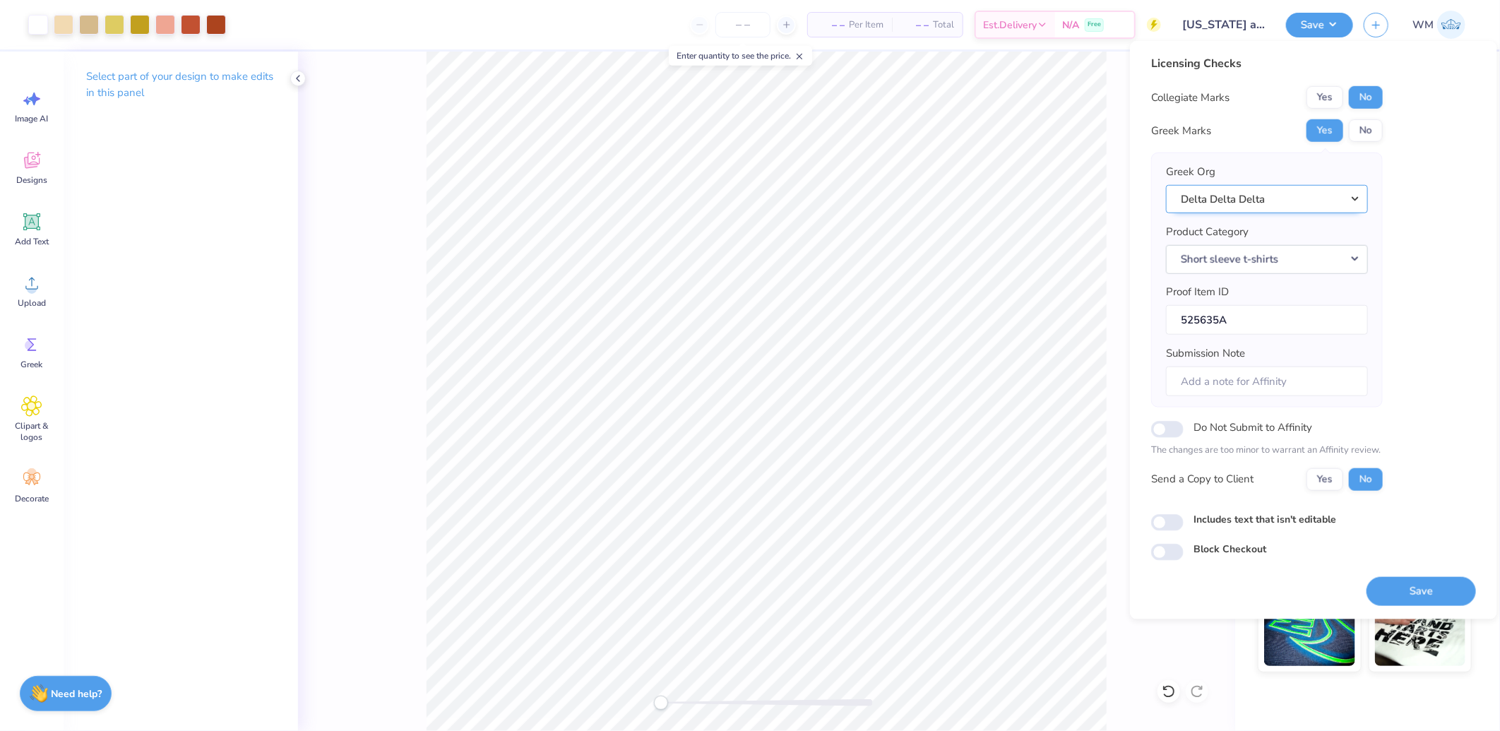
click at [1281, 189] on button "Delta Delta Delta" at bounding box center [1267, 198] width 202 height 29
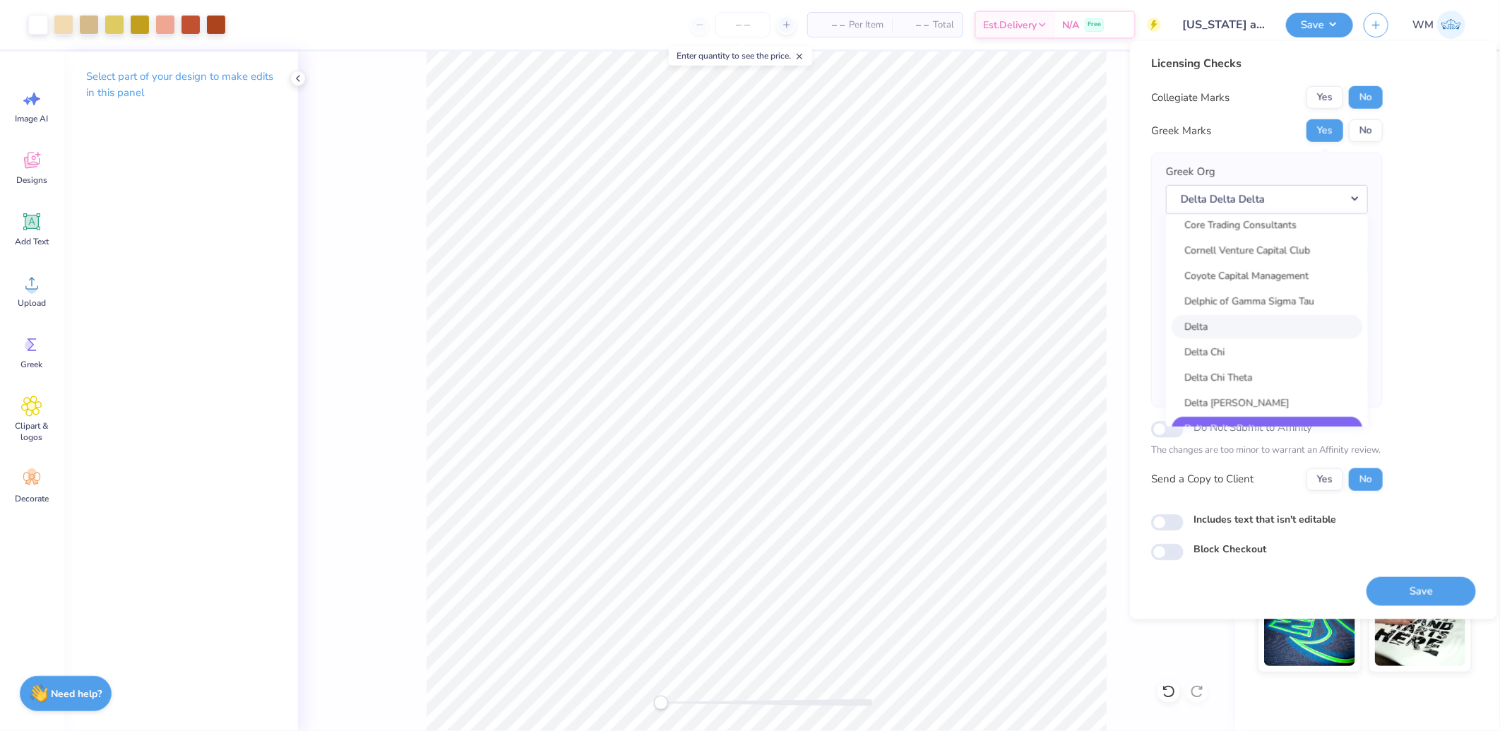
click at [1239, 315] on link "Delta" at bounding box center [1267, 326] width 191 height 23
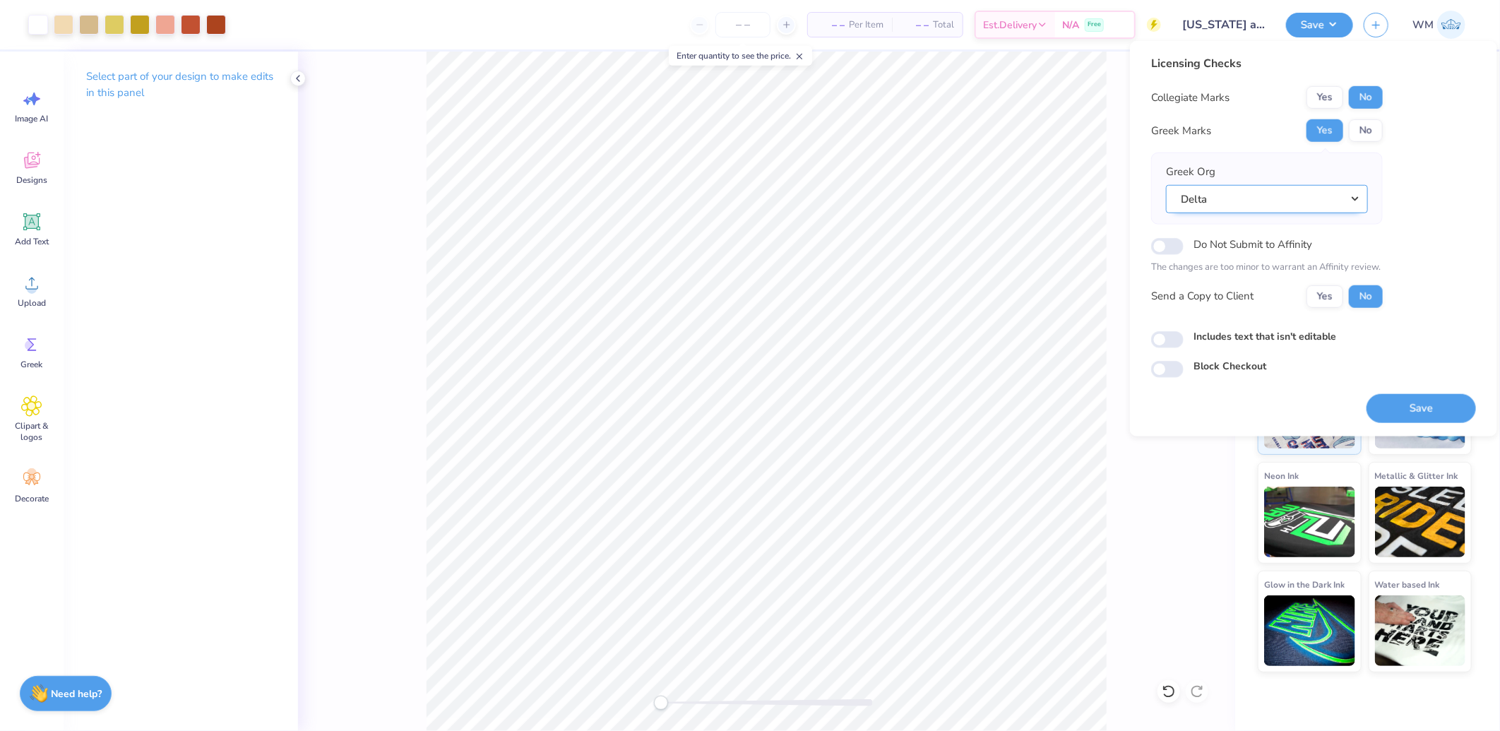
click at [1273, 203] on button "Delta" at bounding box center [1267, 198] width 202 height 29
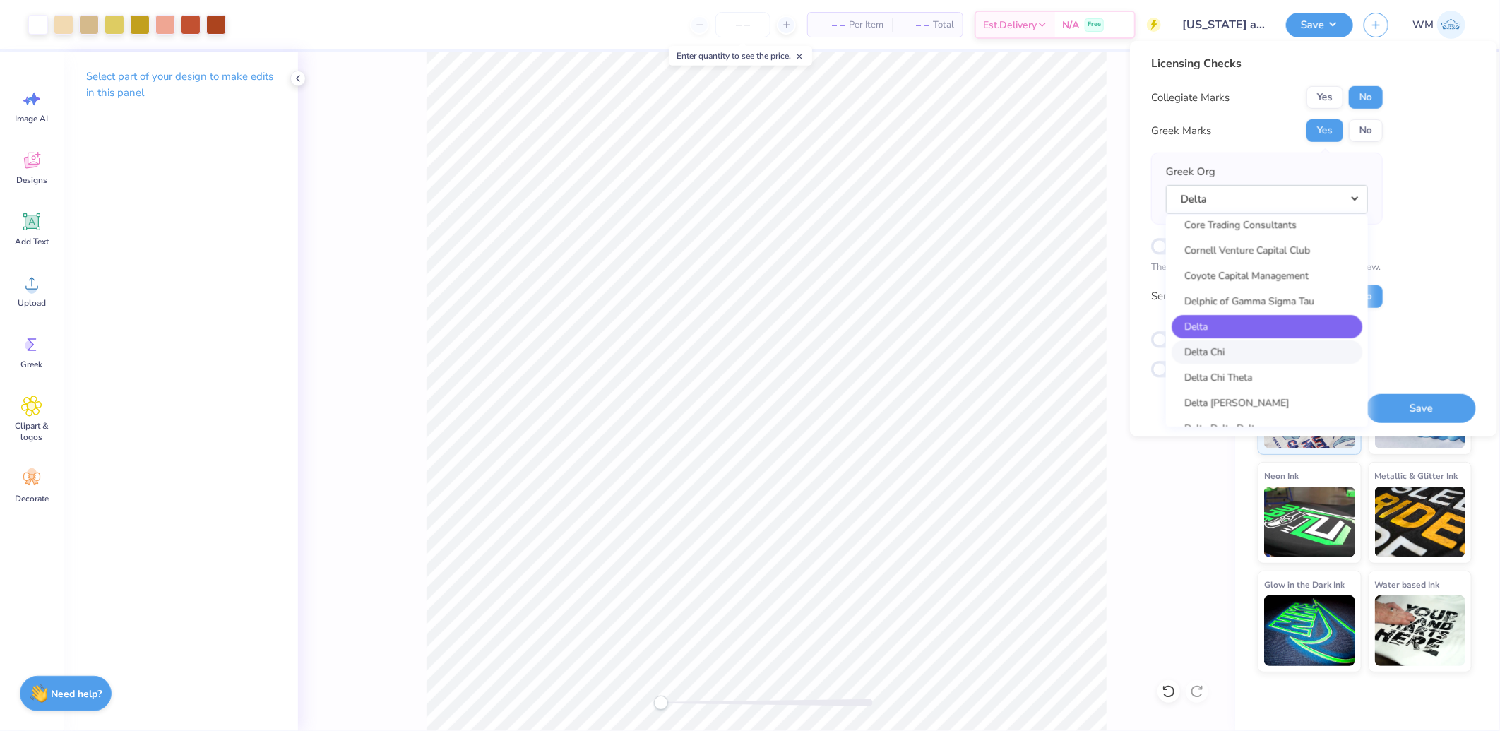
scroll to position [3139, 0]
click at [1253, 292] on link "Delta Delta Delta" at bounding box center [1267, 296] width 191 height 23
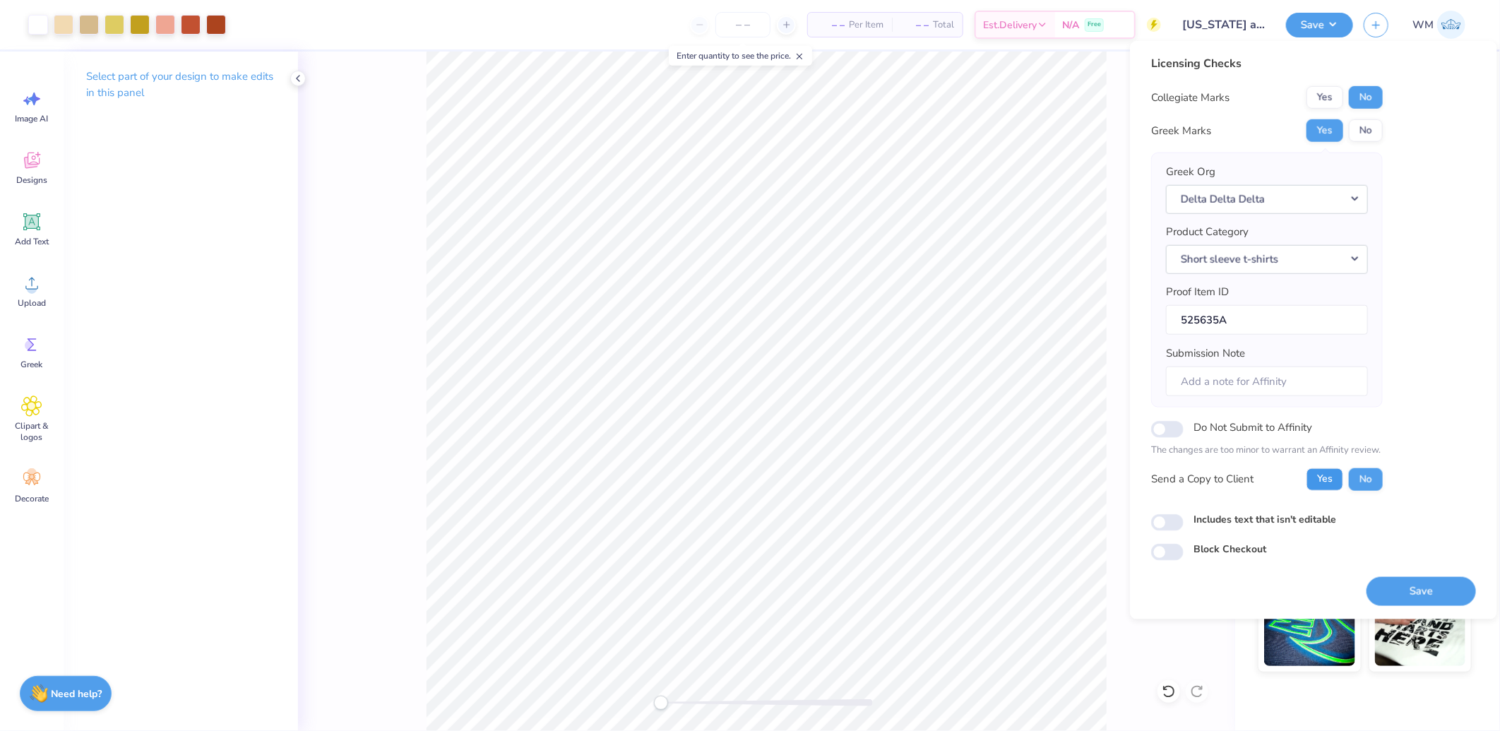
click at [1331, 482] on button "Yes" at bounding box center [1325, 479] width 37 height 23
click at [1169, 525] on input "Includes text that isn't editable" at bounding box center [1167, 522] width 32 height 17
checkbox input "true"
click at [1427, 595] on button "Save" at bounding box center [1421, 590] width 109 height 29
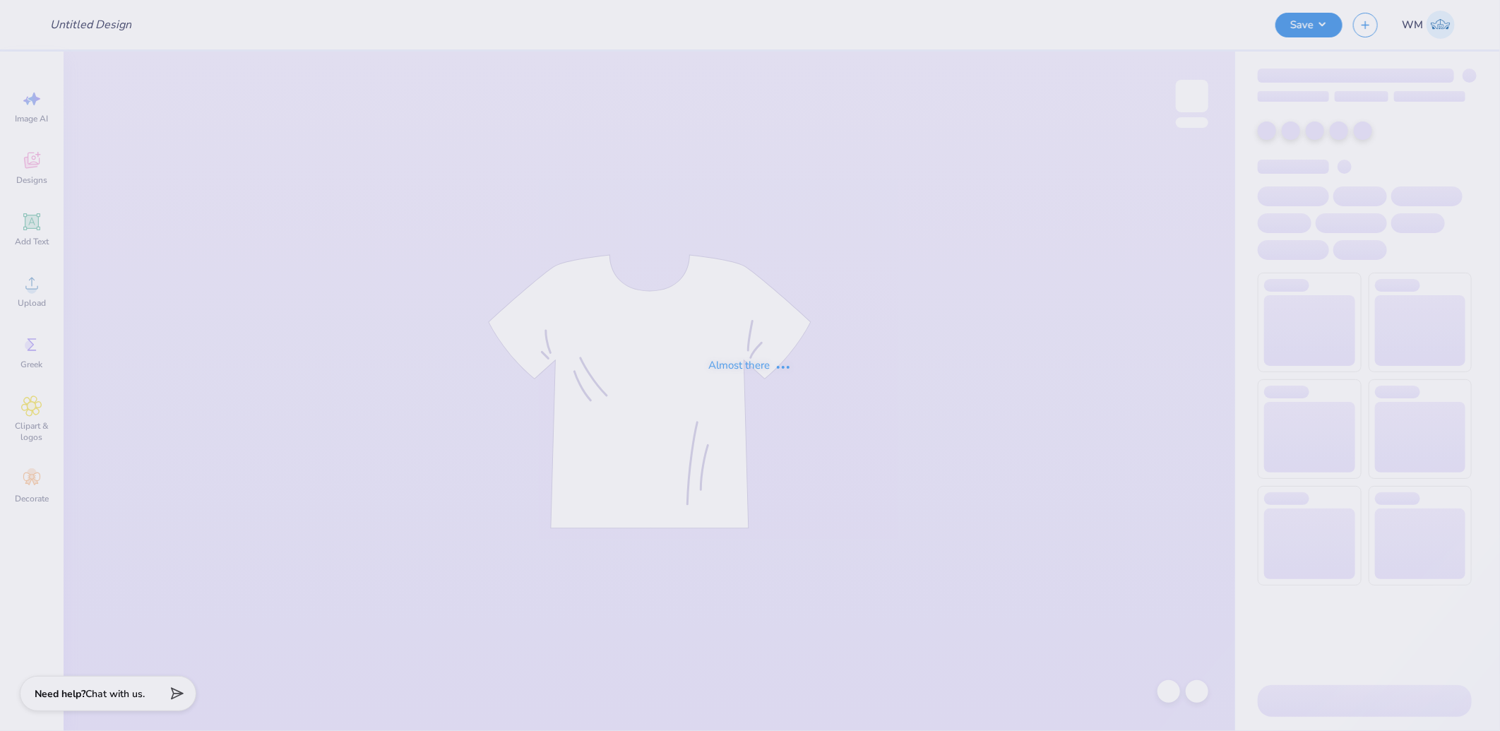
type input "theta chi parents weekend"
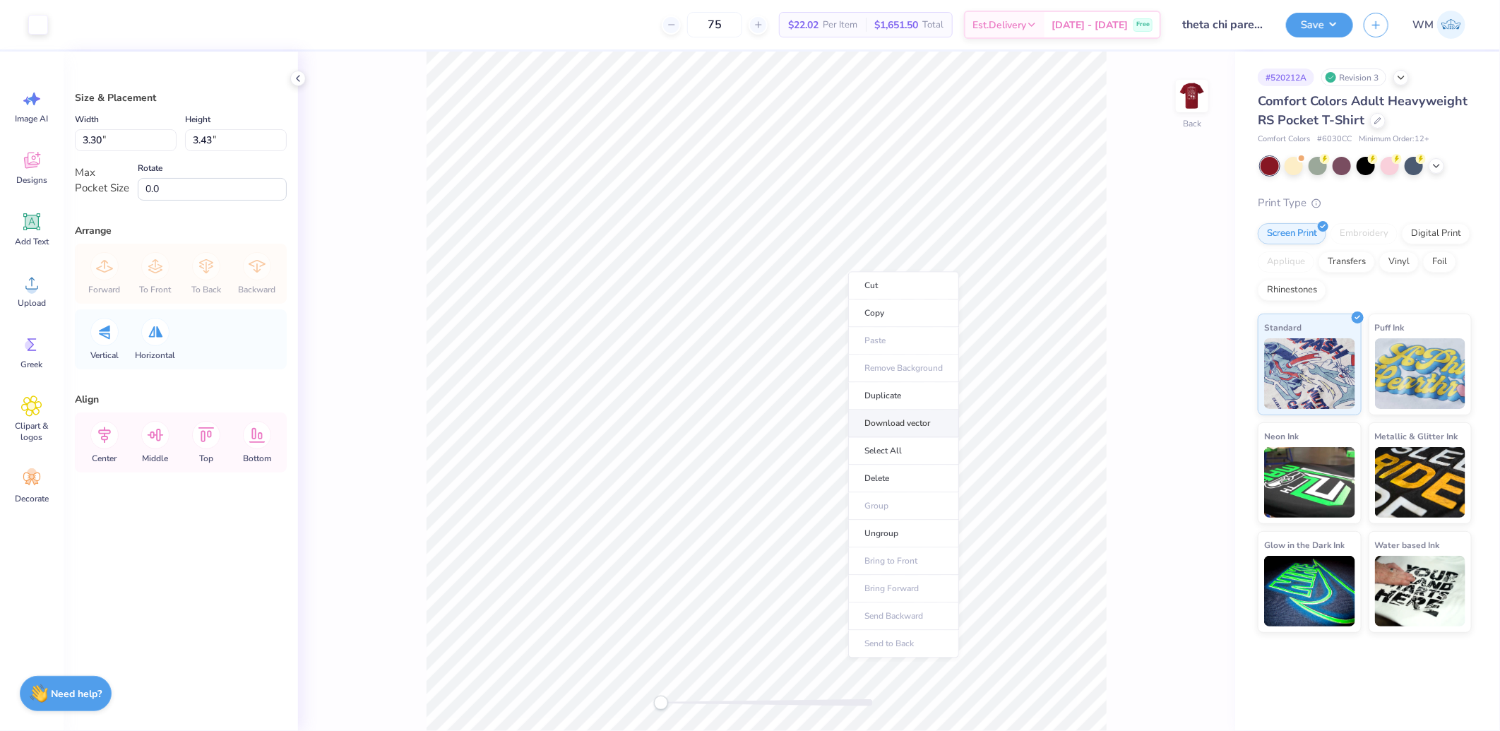
click at [912, 422] on li "Download vector" at bounding box center [903, 424] width 111 height 28
click at [1183, 102] on img at bounding box center [1192, 96] width 57 height 57
click at [822, 359] on li "Download vector" at bounding box center [829, 360] width 111 height 28
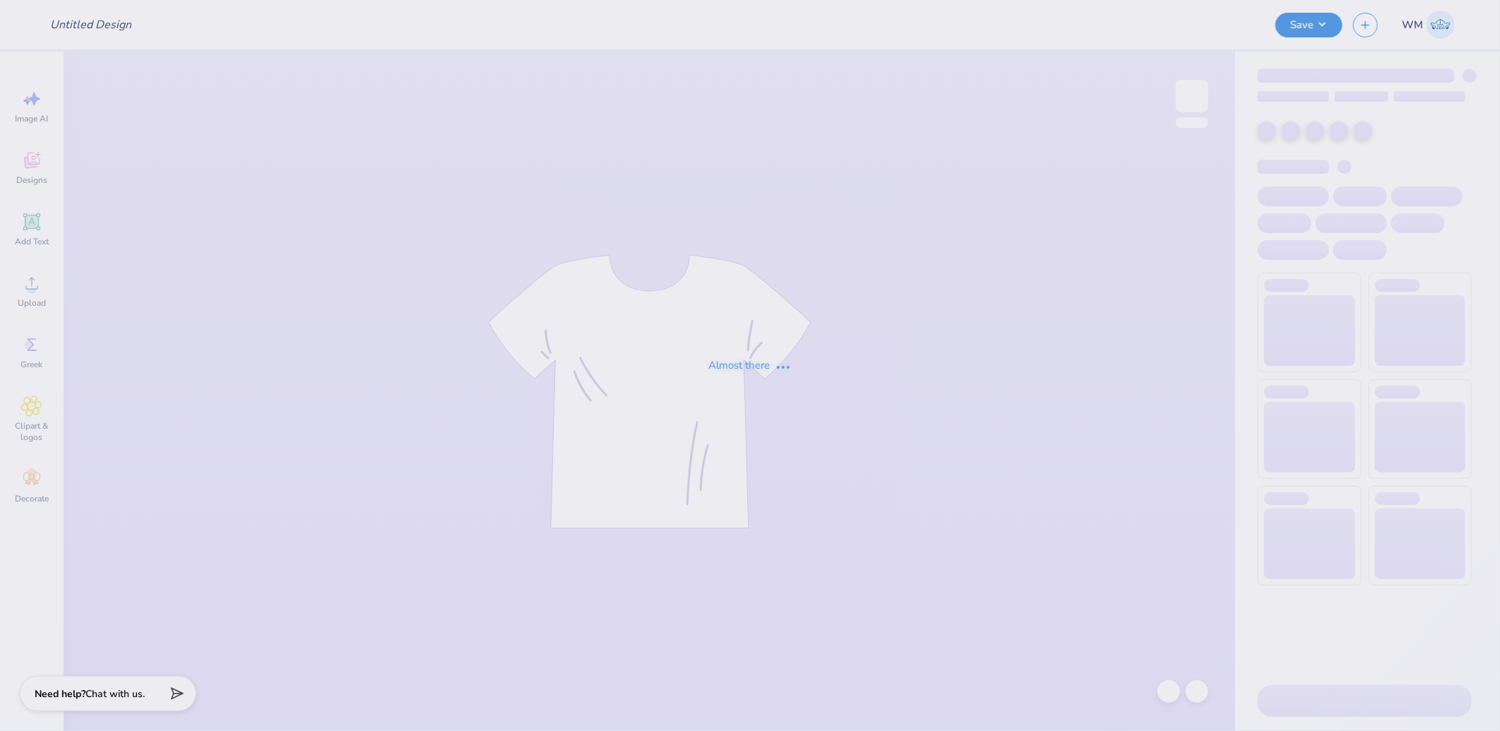
type input "theta chi parents weekend"
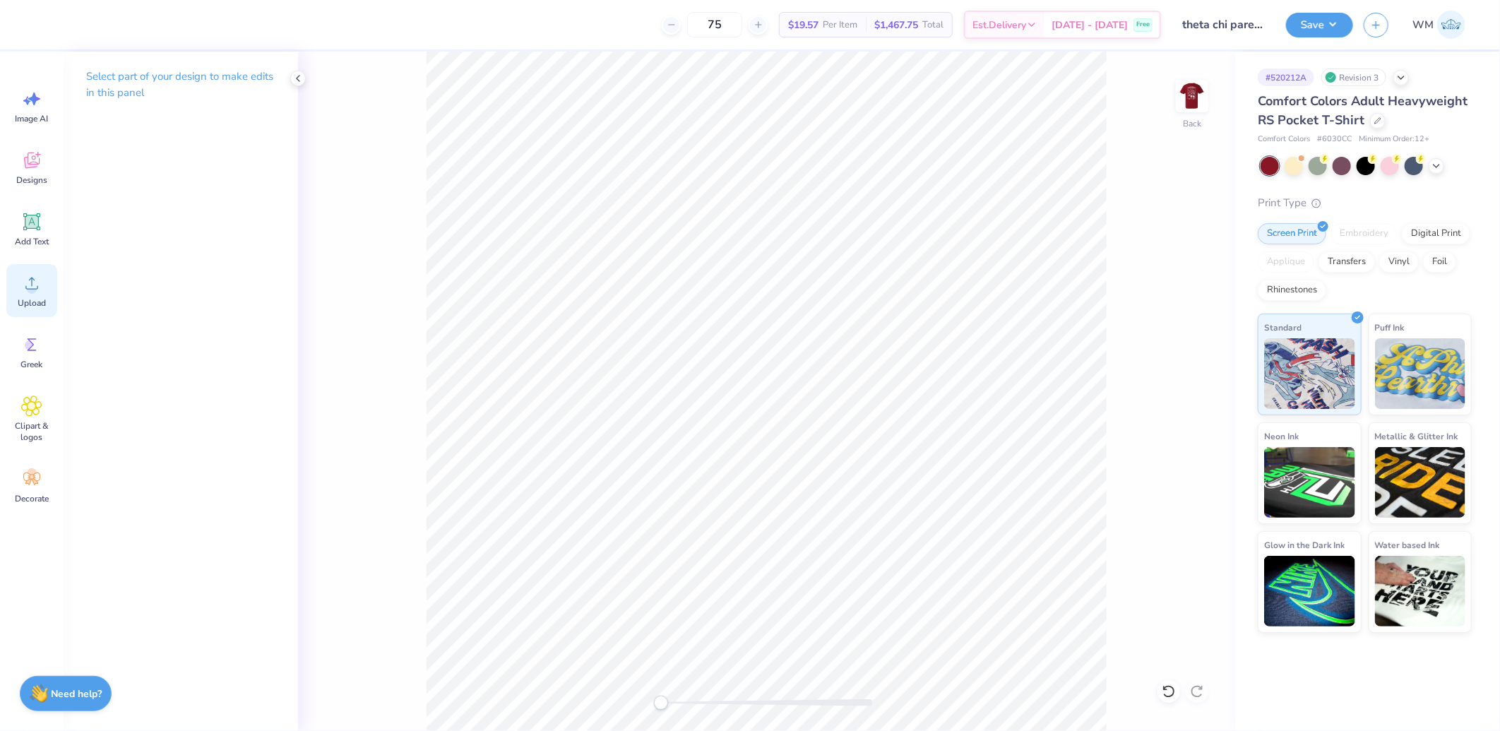
click at [40, 290] on icon at bounding box center [31, 283] width 21 height 21
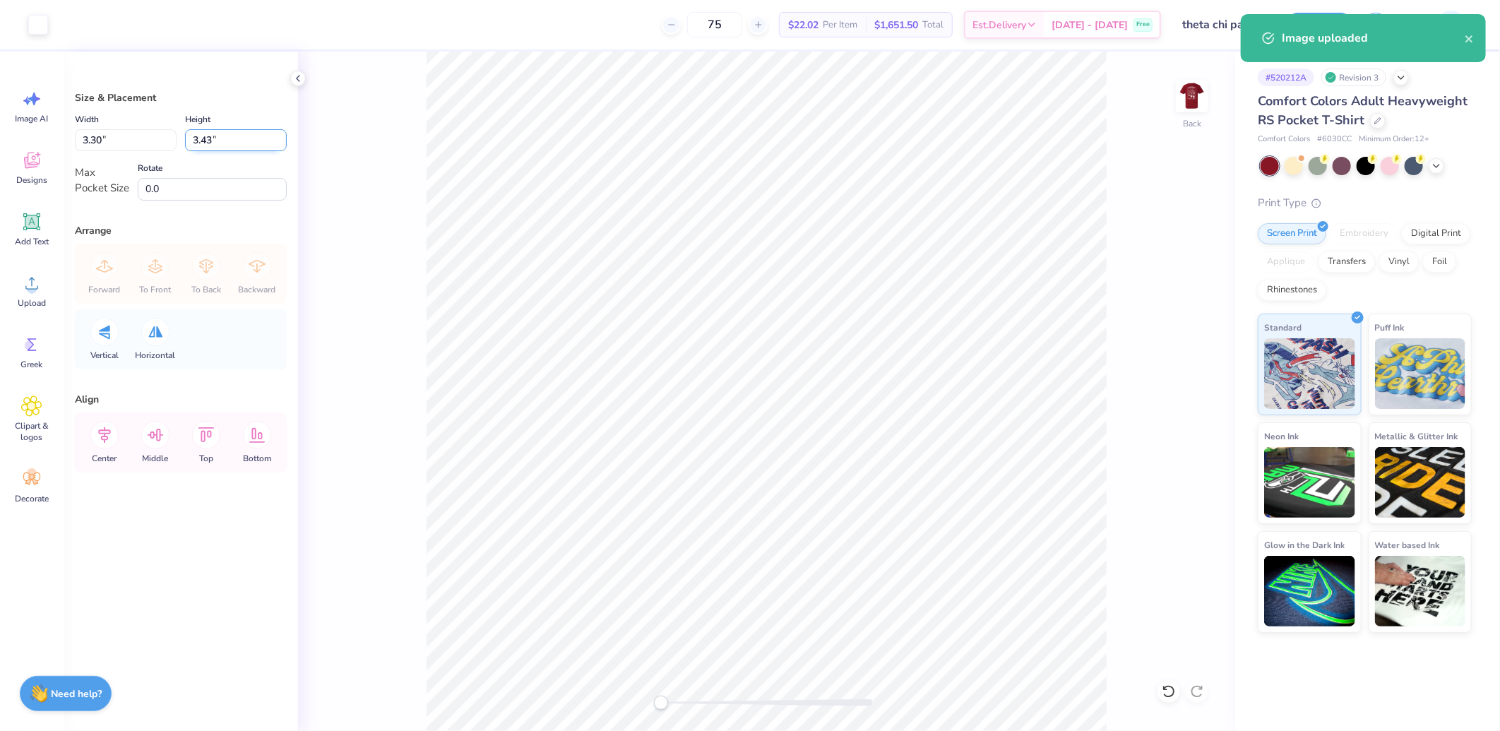
click at [228, 141] on input "3.43" at bounding box center [236, 140] width 102 height 22
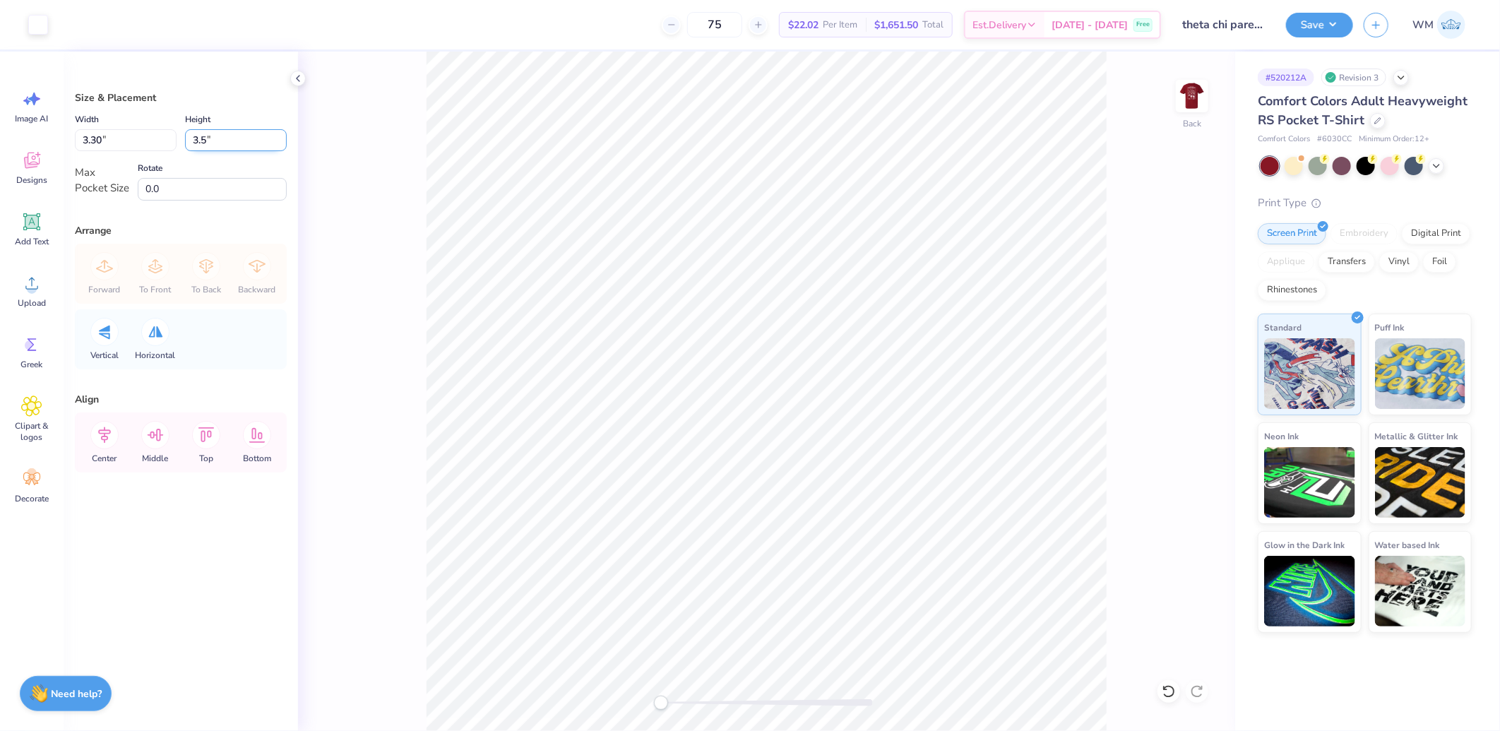
type input "3.5"
type input "3.36"
type input "3.50"
click at [107, 438] on icon at bounding box center [104, 435] width 13 height 16
click at [160, 439] on icon at bounding box center [155, 435] width 28 height 28
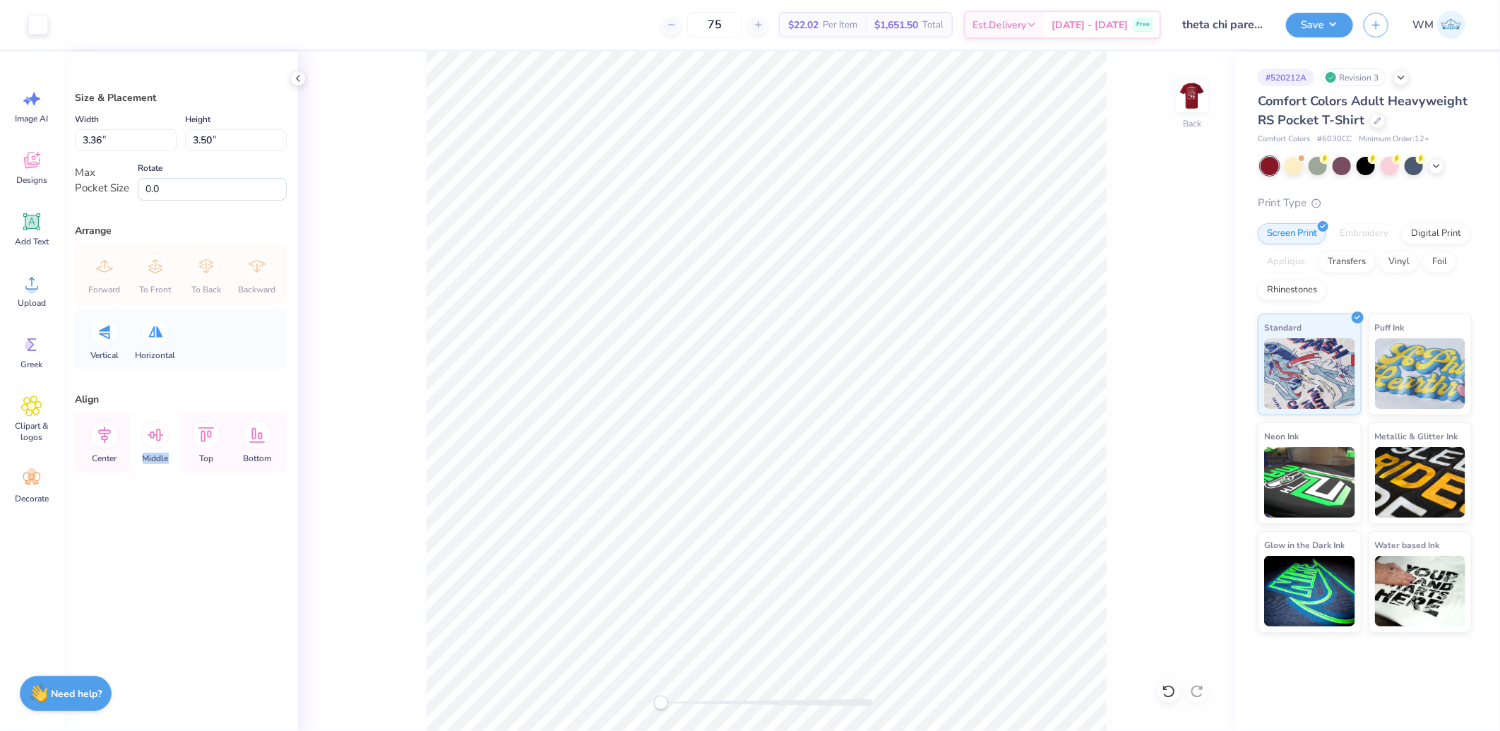
click at [160, 439] on icon at bounding box center [155, 435] width 28 height 28
click at [101, 429] on icon at bounding box center [104, 435] width 28 height 28
click at [1192, 102] on img at bounding box center [1192, 96] width 57 height 57
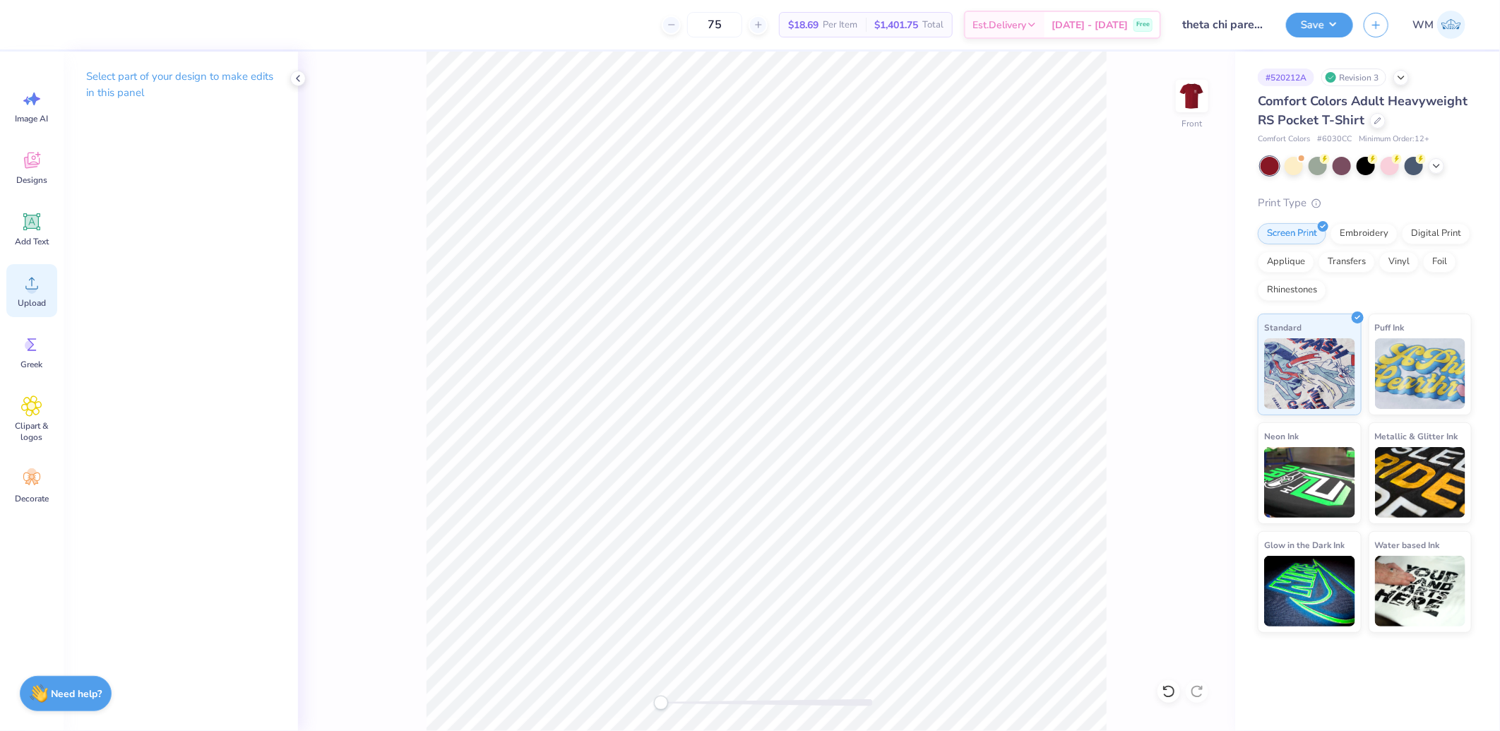
click at [23, 279] on icon at bounding box center [31, 283] width 21 height 21
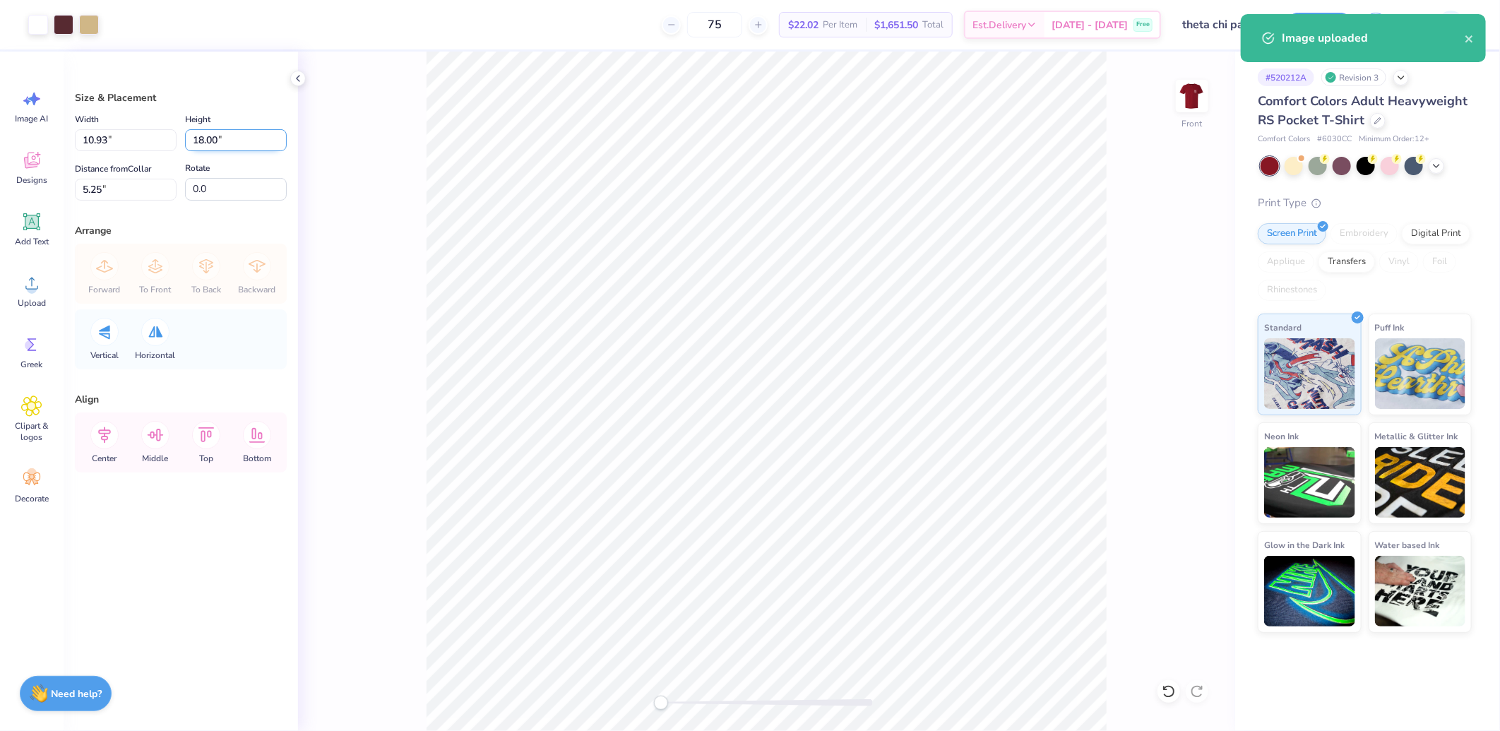
click at [224, 142] on input "18.00" at bounding box center [236, 140] width 102 height 22
type input "15"
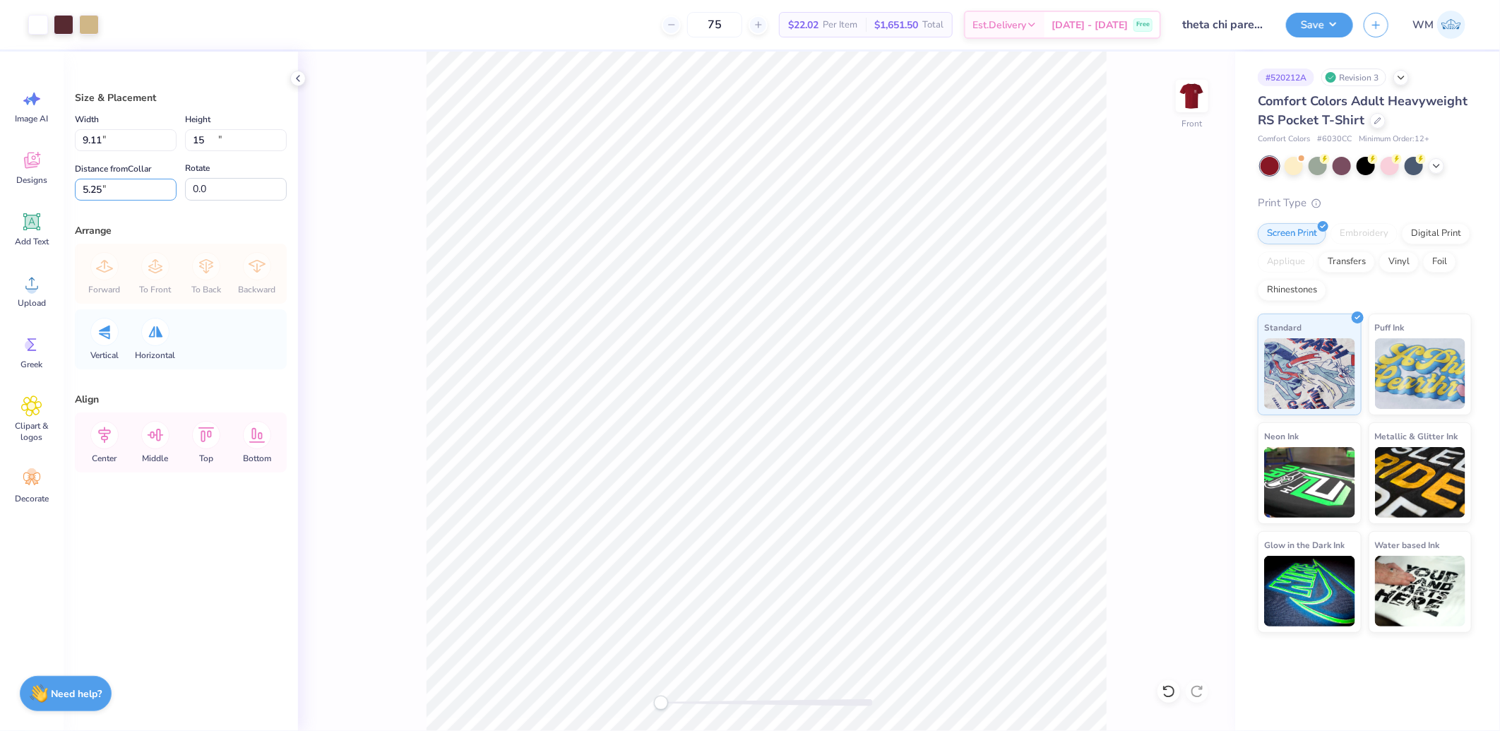
type input "9.11"
type input "15.00"
click at [124, 191] on input "6.75" at bounding box center [126, 190] width 102 height 22
type input "3"
click at [100, 434] on icon at bounding box center [104, 435] width 28 height 28
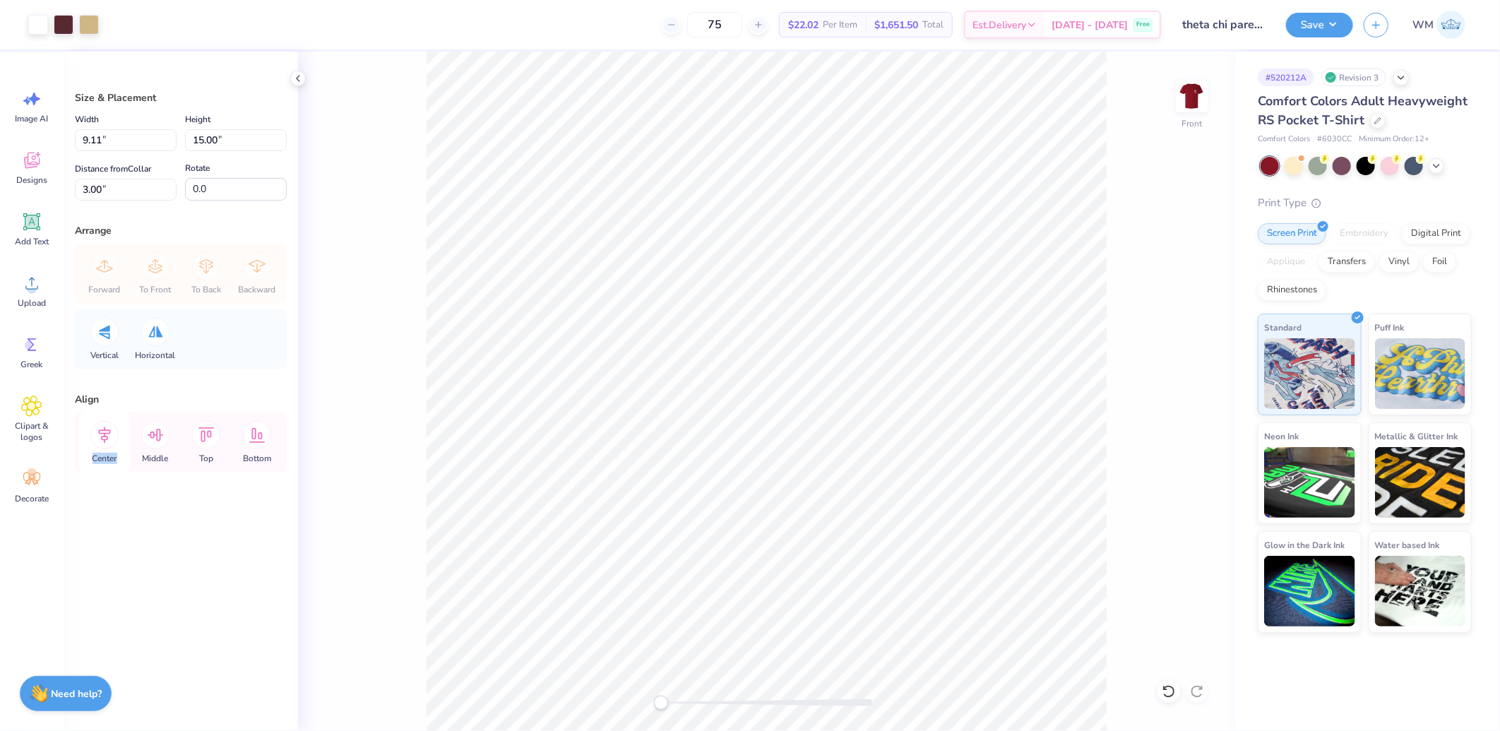
click at [100, 434] on icon at bounding box center [104, 435] width 28 height 28
click at [1324, 28] on button "Save" at bounding box center [1319, 23] width 67 height 25
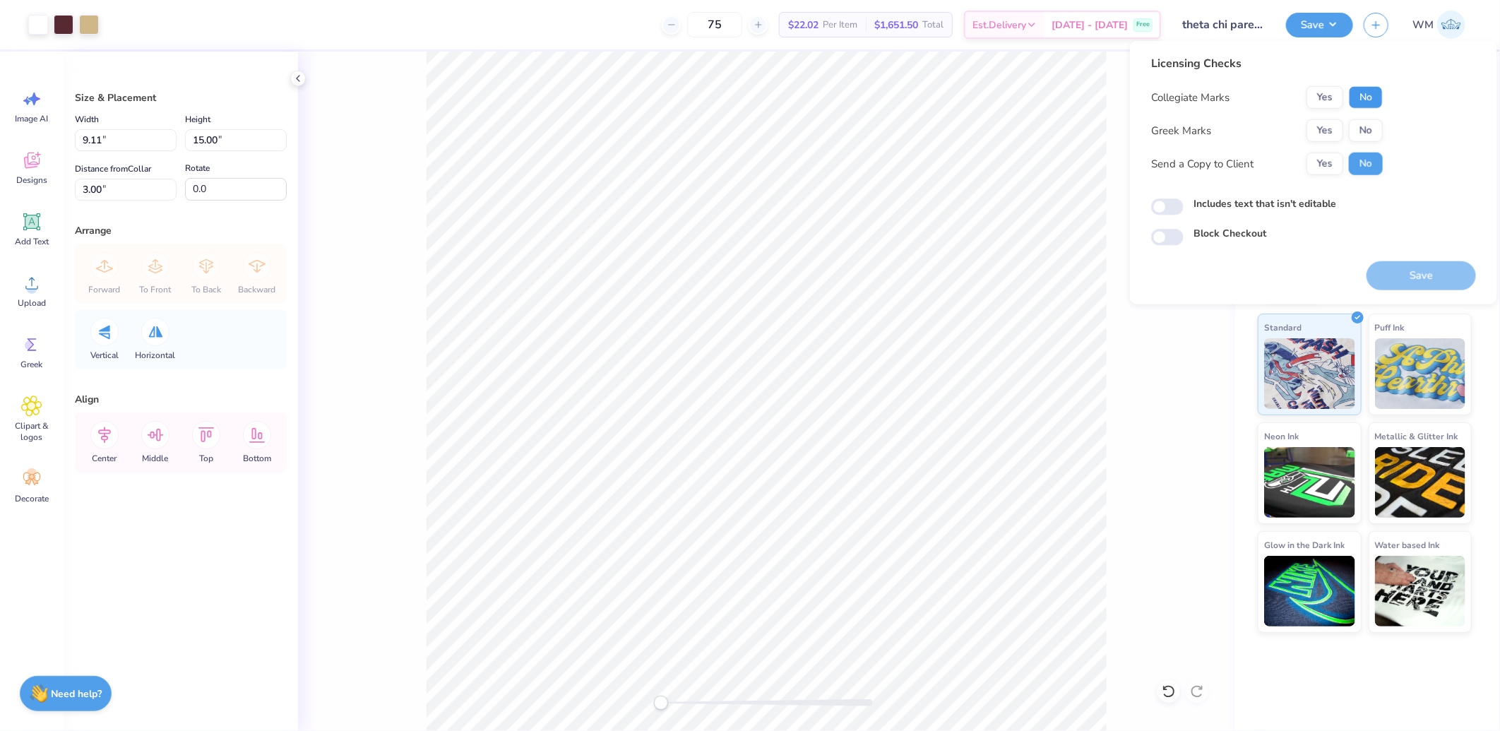
click at [1379, 95] on button "No" at bounding box center [1366, 97] width 34 height 23
click at [1335, 130] on button "Yes" at bounding box center [1325, 130] width 37 height 23
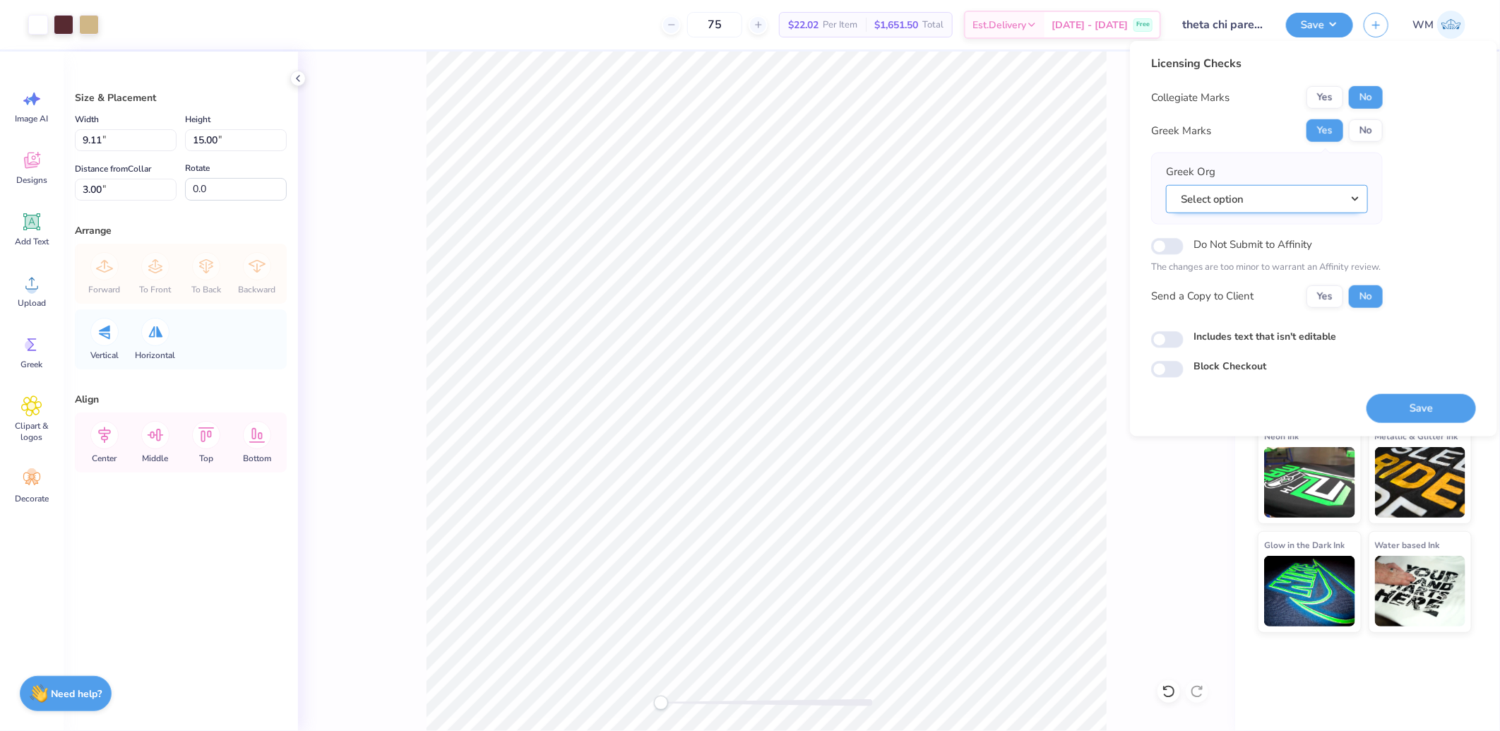
click at [1248, 198] on button "Select option" at bounding box center [1267, 198] width 202 height 29
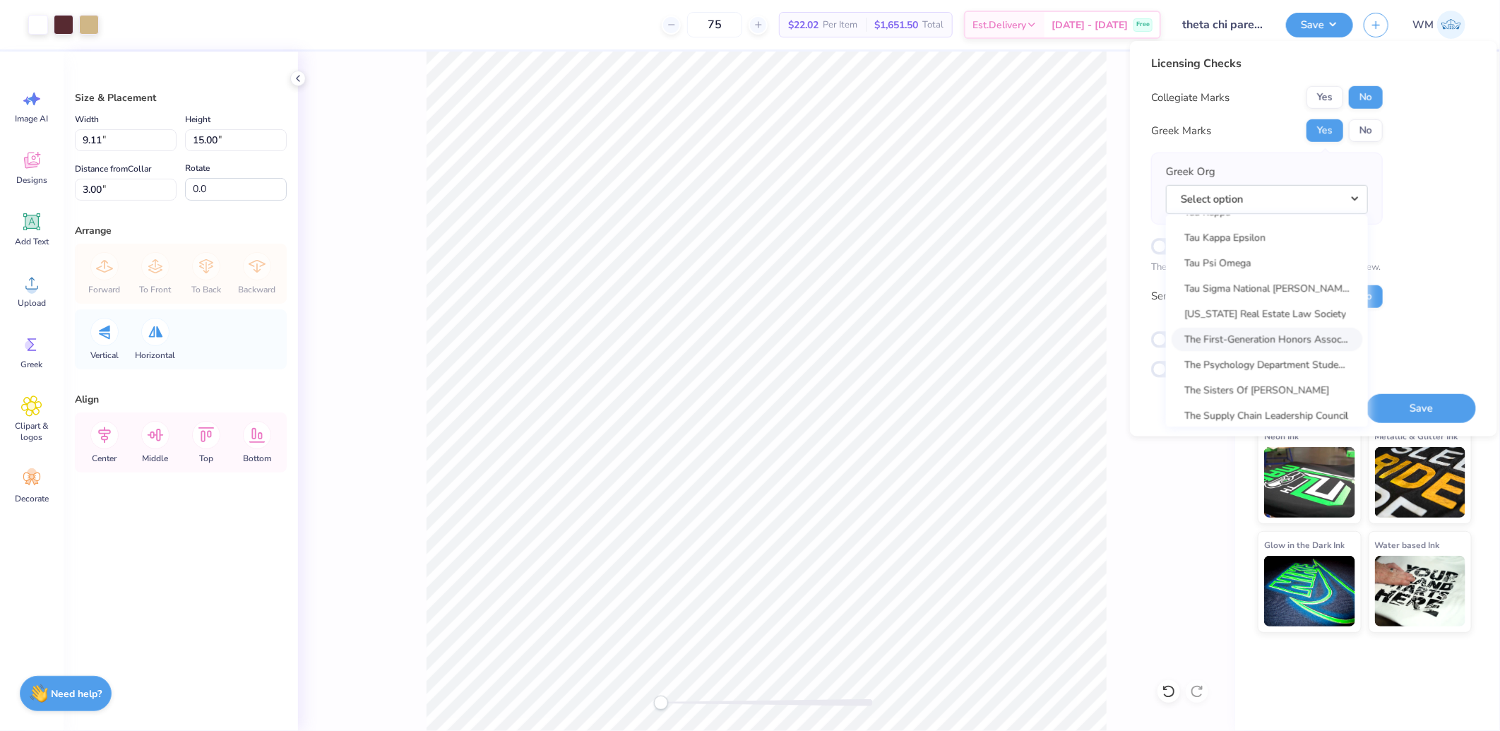
scroll to position [10371, 0]
click at [1232, 376] on link "Theta Chi" at bounding box center [1267, 387] width 191 height 23
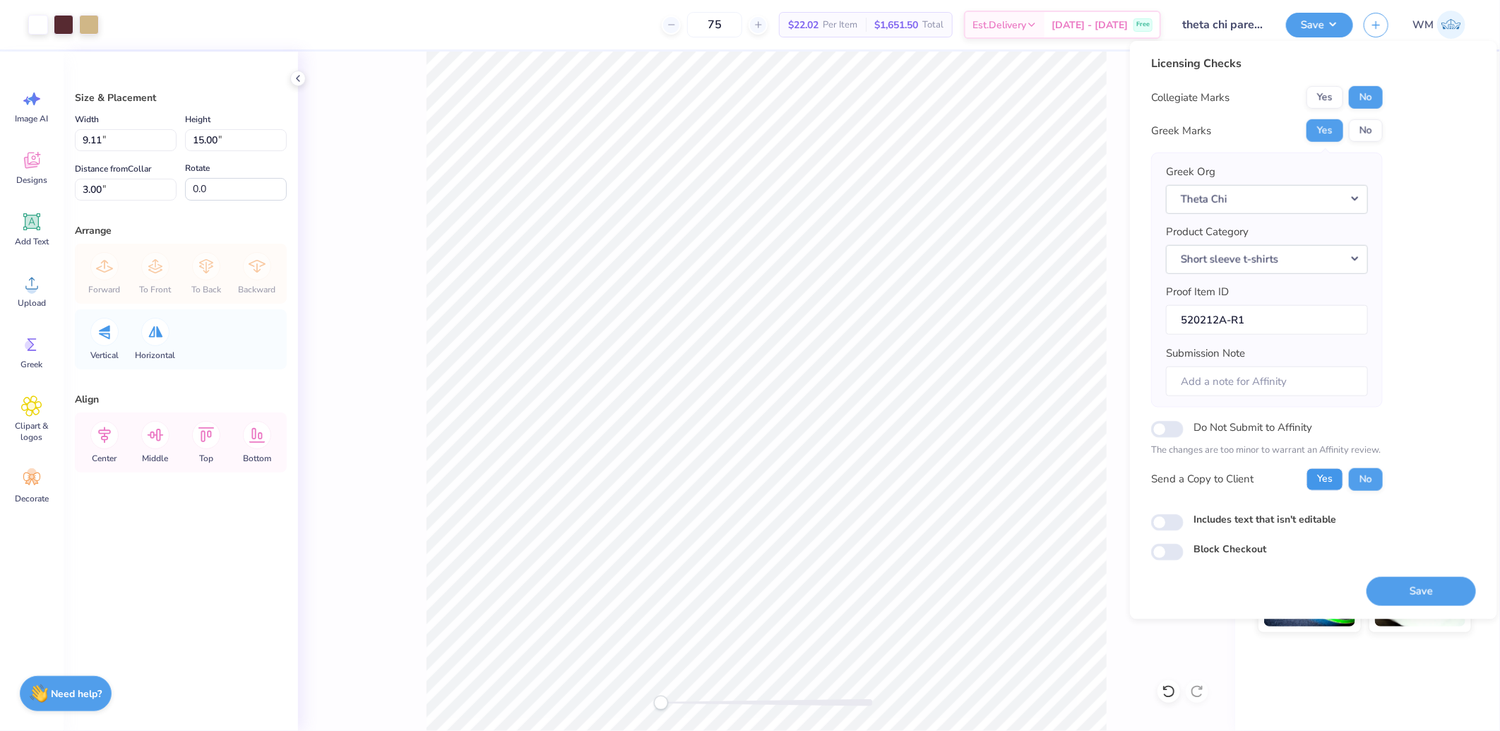
click at [1335, 478] on button "Yes" at bounding box center [1325, 479] width 37 height 23
click at [1156, 524] on input "Includes text that isn't editable" at bounding box center [1167, 522] width 32 height 17
checkbox input "true"
click at [1422, 594] on button "Save" at bounding box center [1421, 590] width 109 height 29
